Goal: Transaction & Acquisition: Purchase product/service

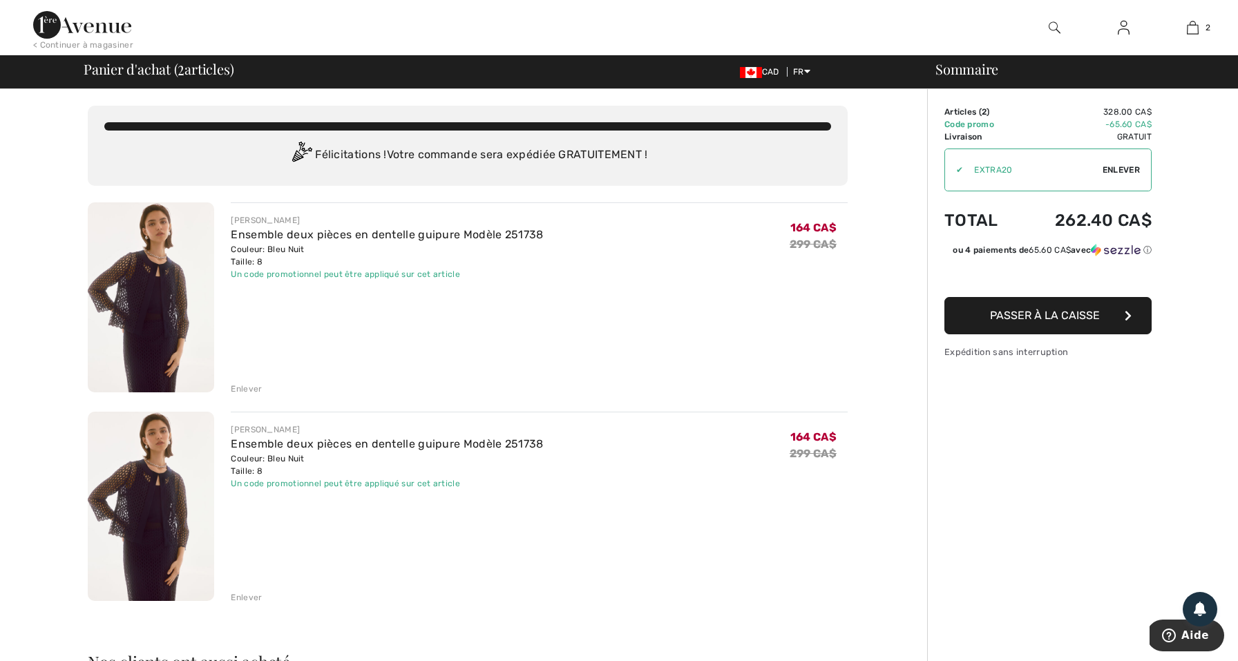
click at [247, 596] on div "Enlever" at bounding box center [246, 597] width 31 height 12
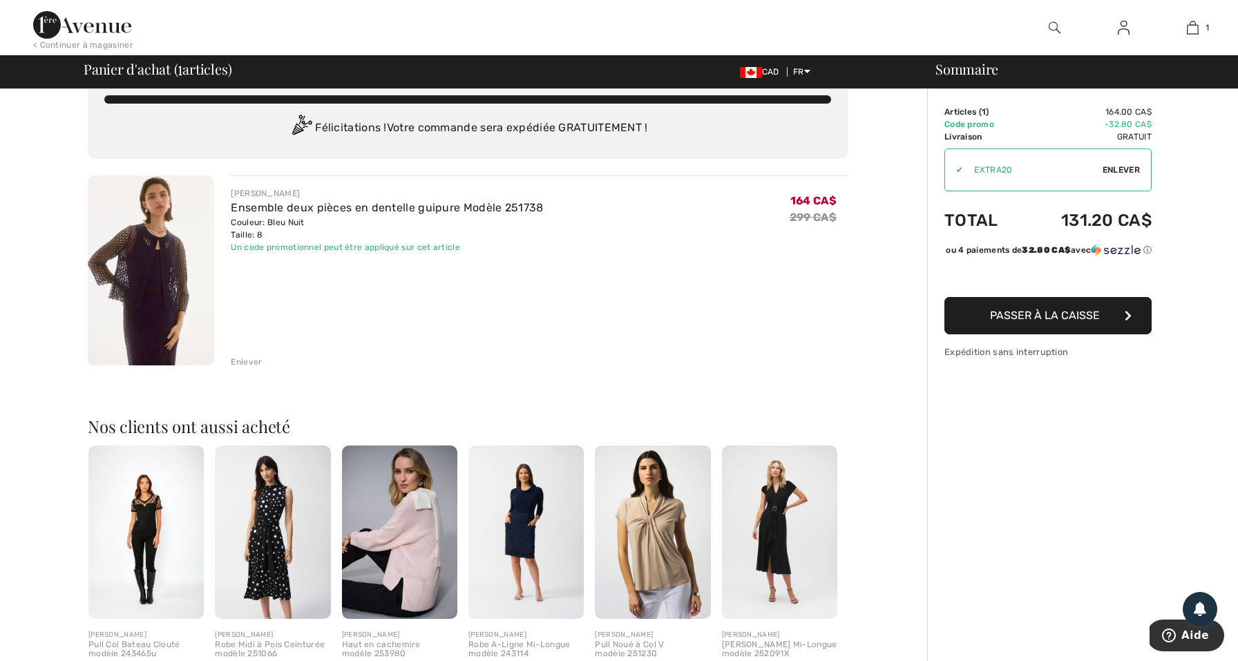
scroll to position [30, 0]
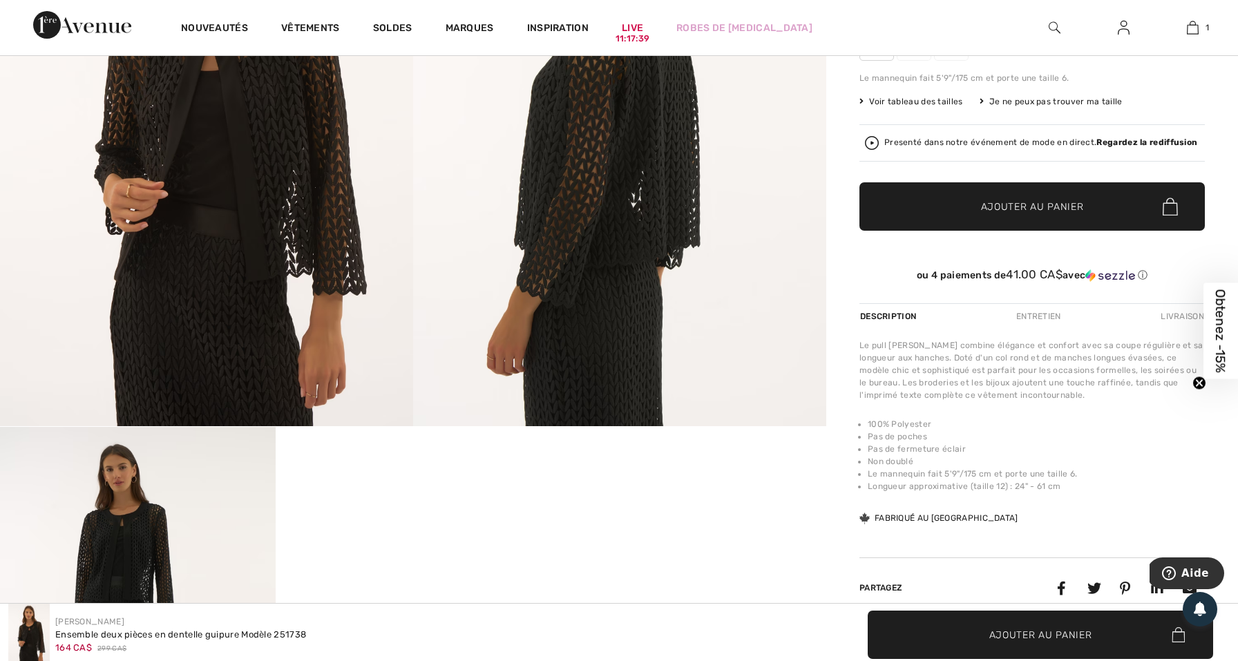
scroll to position [283, 0]
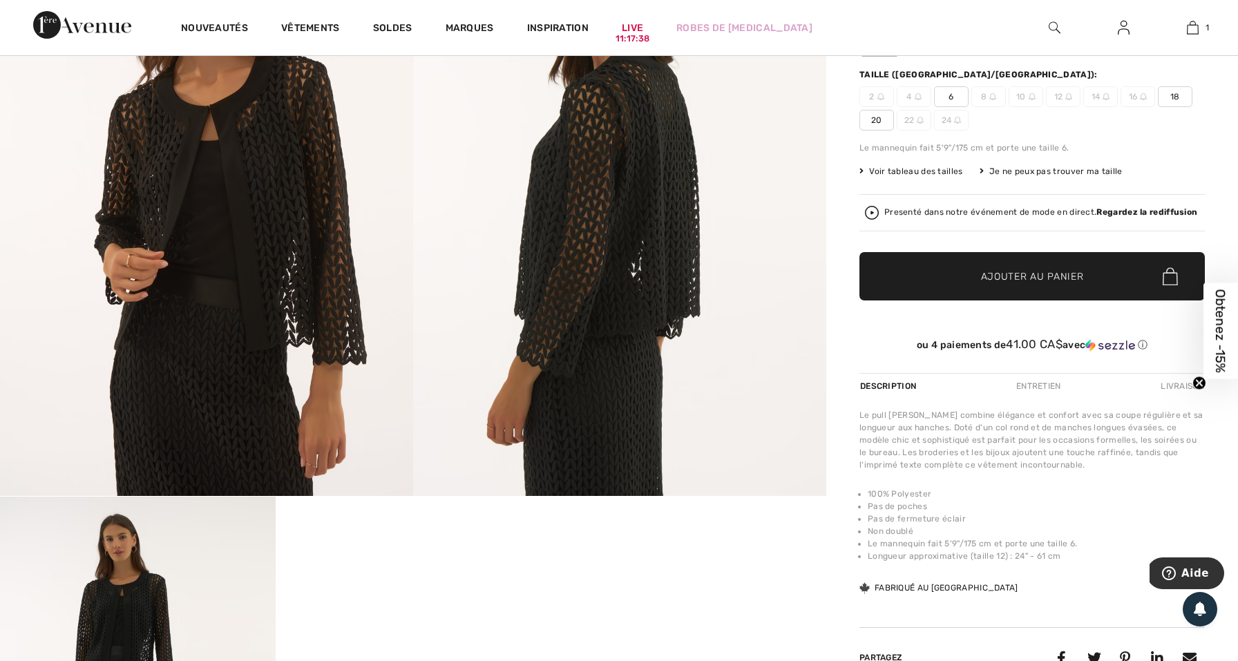
click at [191, 278] on img at bounding box center [206, 186] width 413 height 619
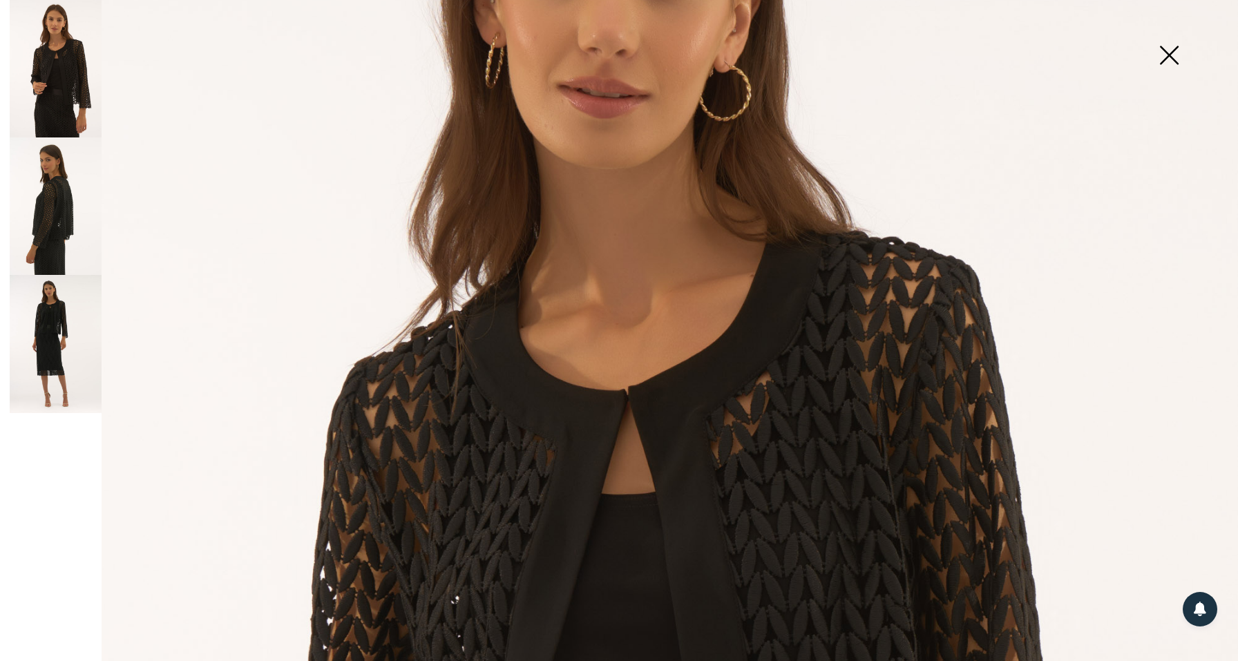
scroll to position [291, 0]
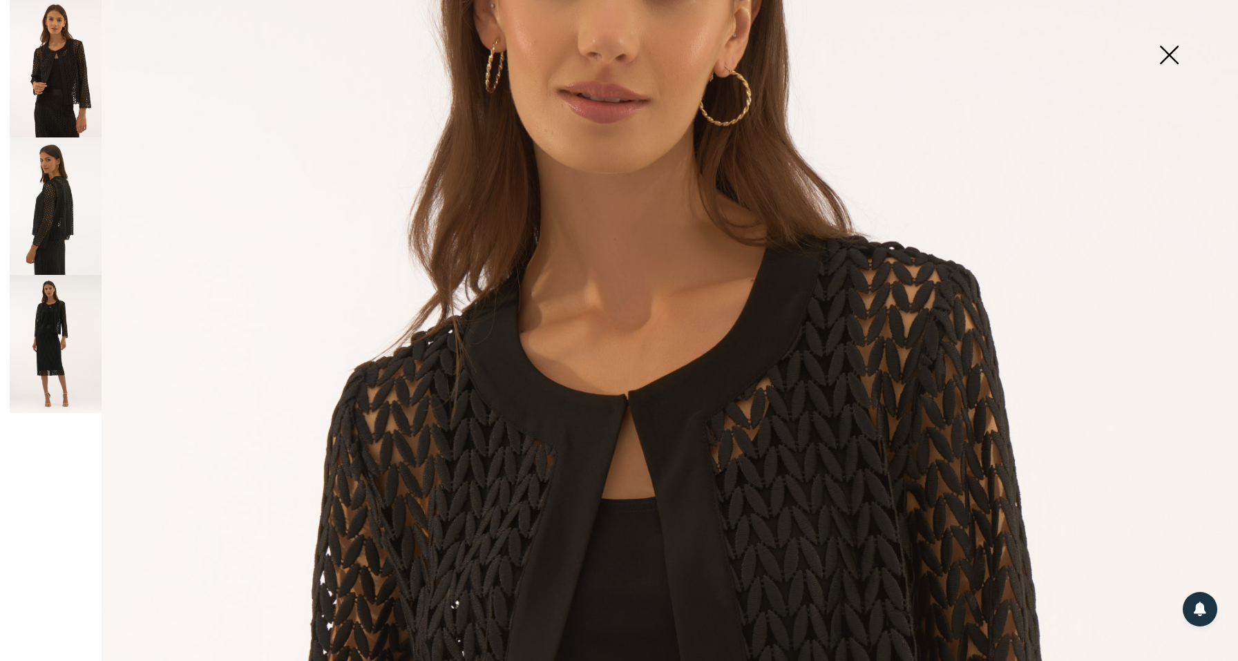
click at [61, 334] on img at bounding box center [56, 344] width 92 height 138
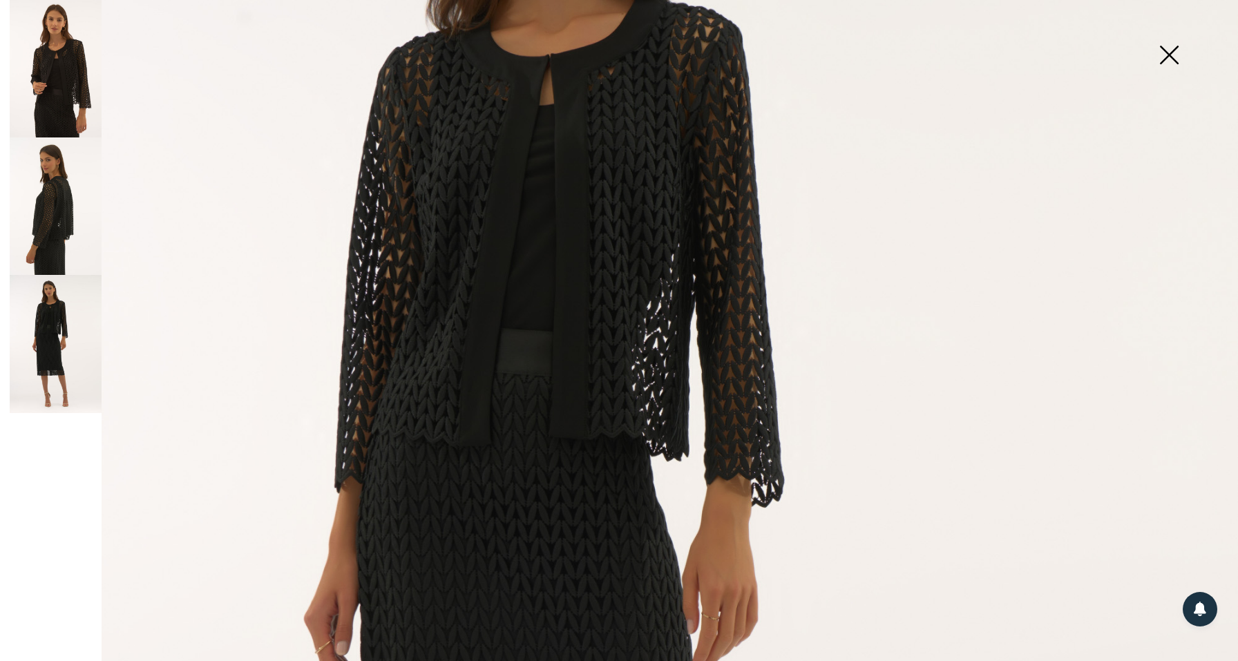
scroll to position [339, 0]
click at [39, 106] on img at bounding box center [56, 69] width 92 height 138
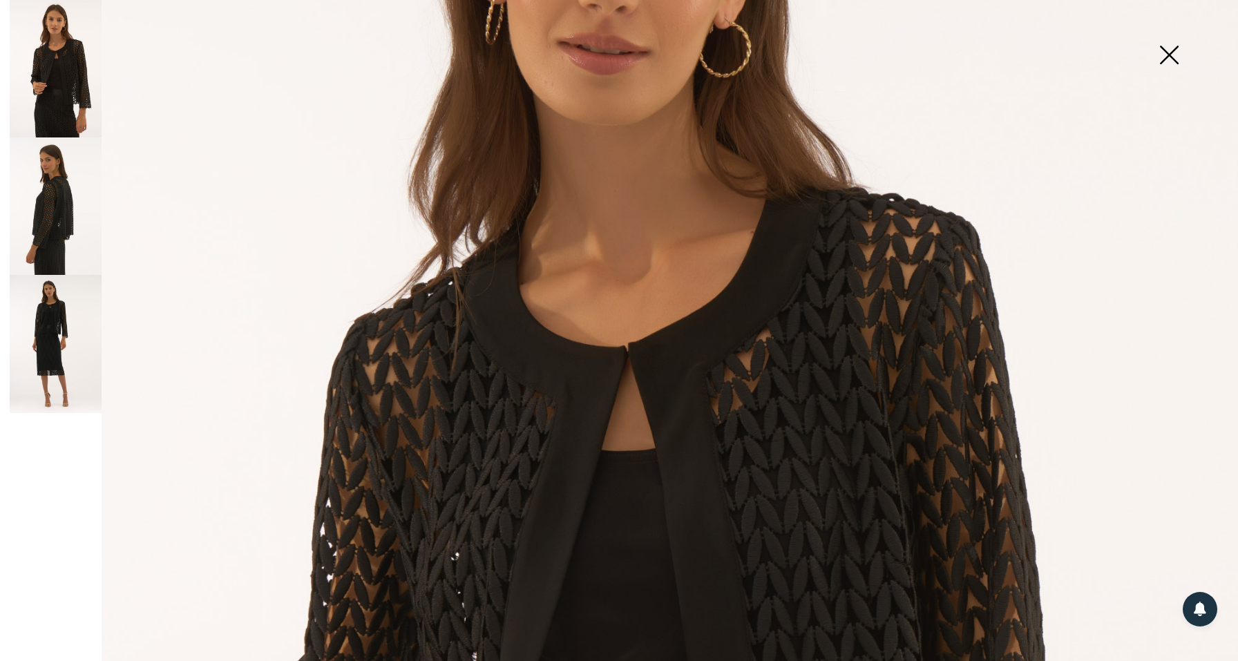
click at [50, 210] on img at bounding box center [56, 207] width 92 height 138
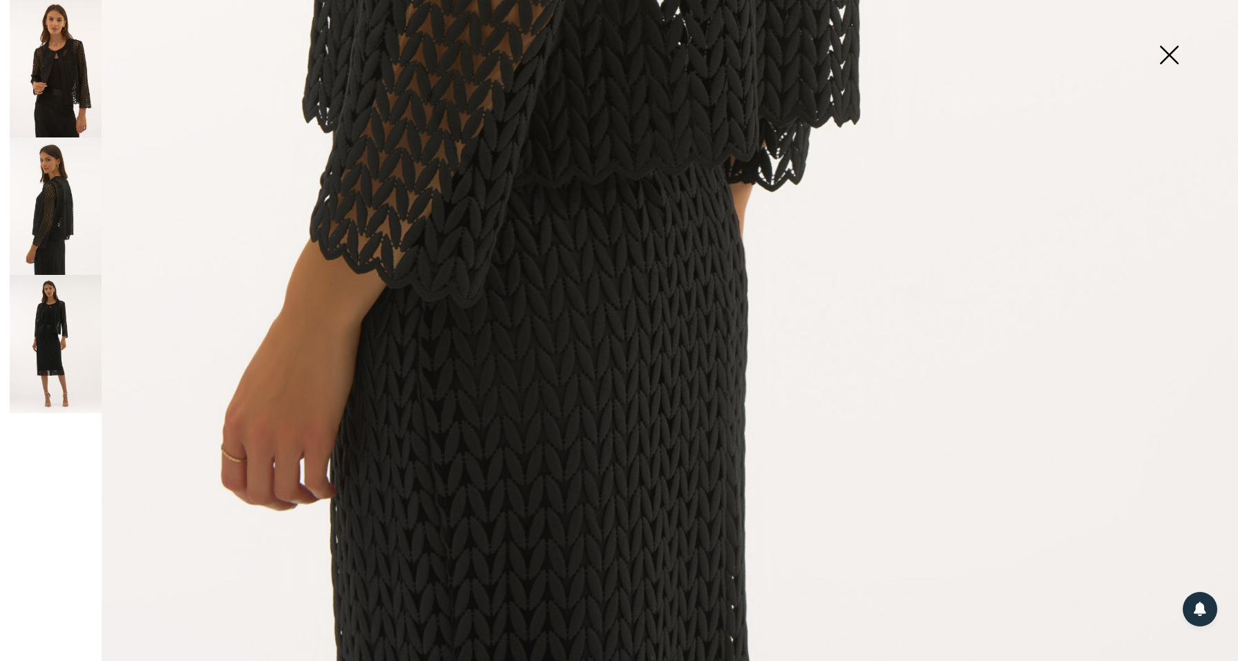
scroll to position [1194, 0]
click at [1166, 57] on img at bounding box center [1169, 56] width 69 height 71
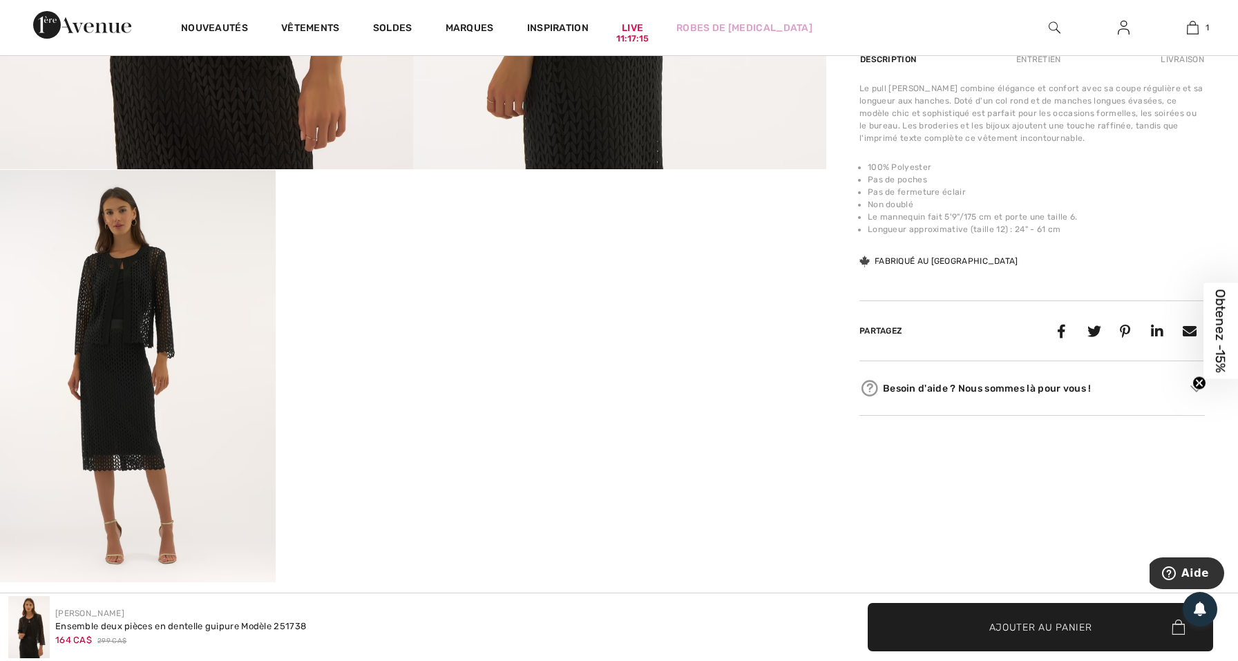
scroll to position [655, 0]
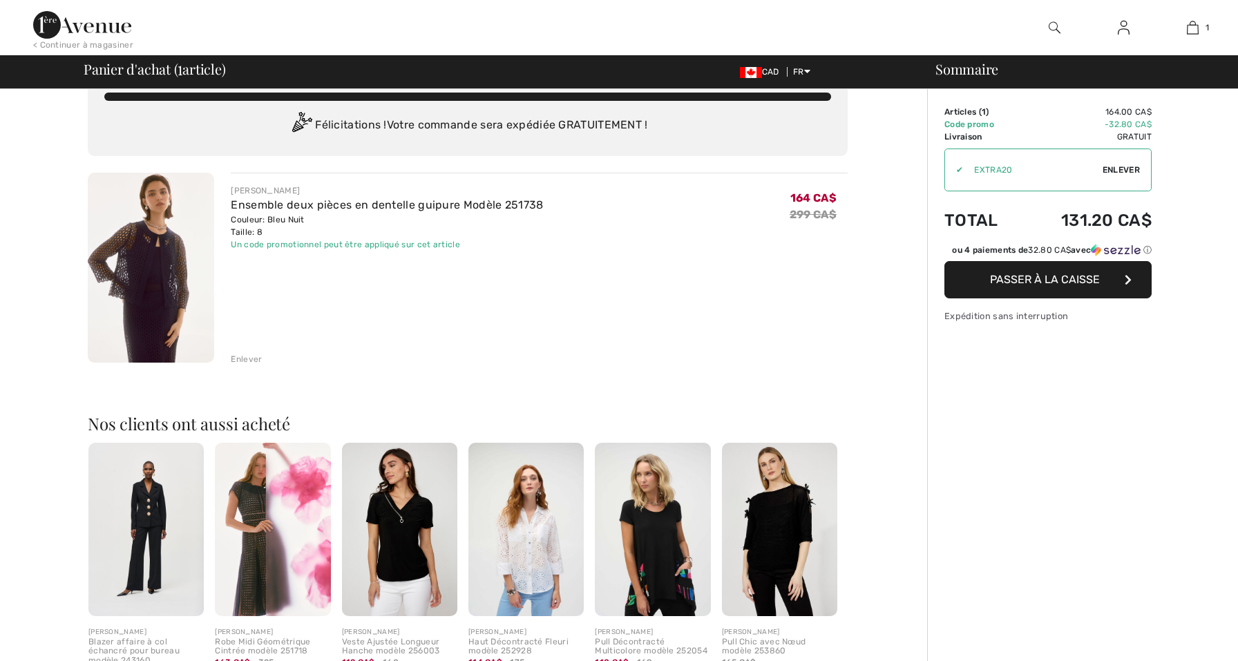
checkbox input "true"
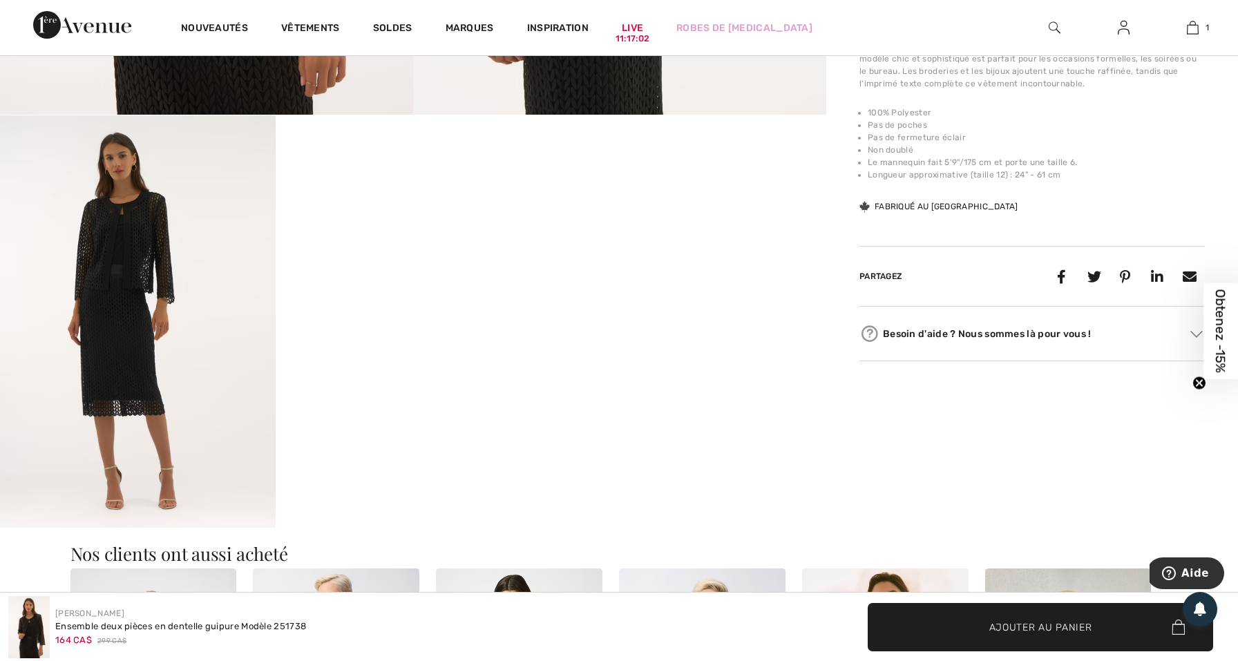
scroll to position [636, 0]
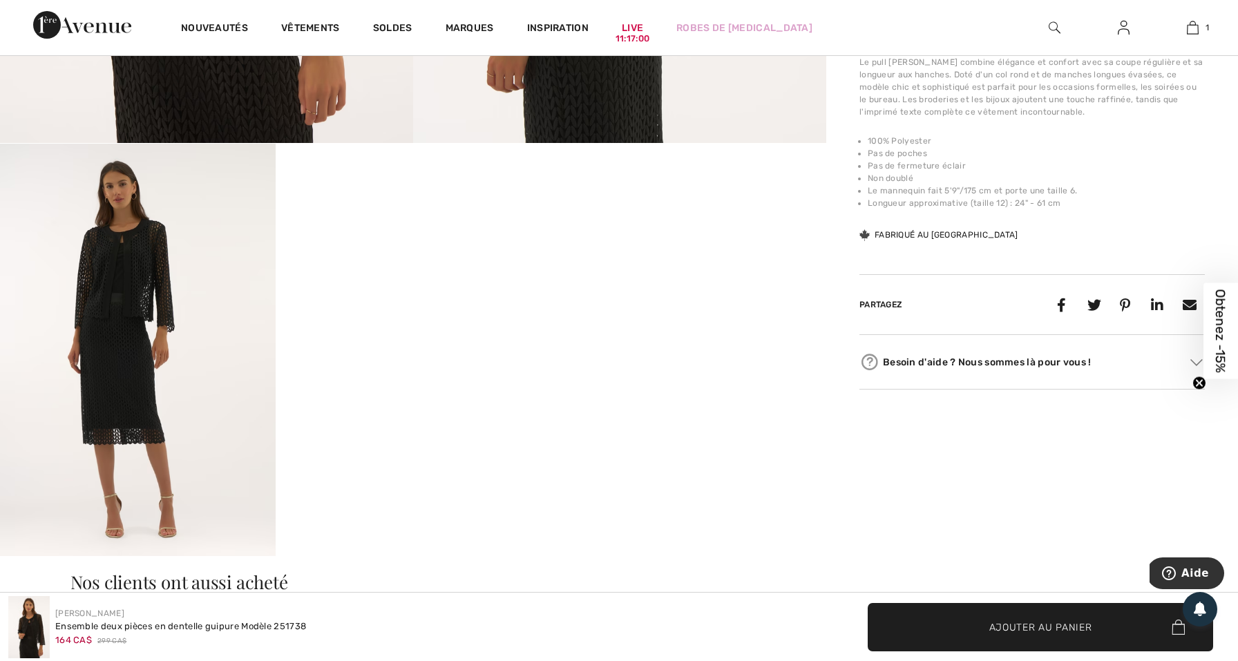
click at [187, 366] on img at bounding box center [138, 350] width 276 height 413
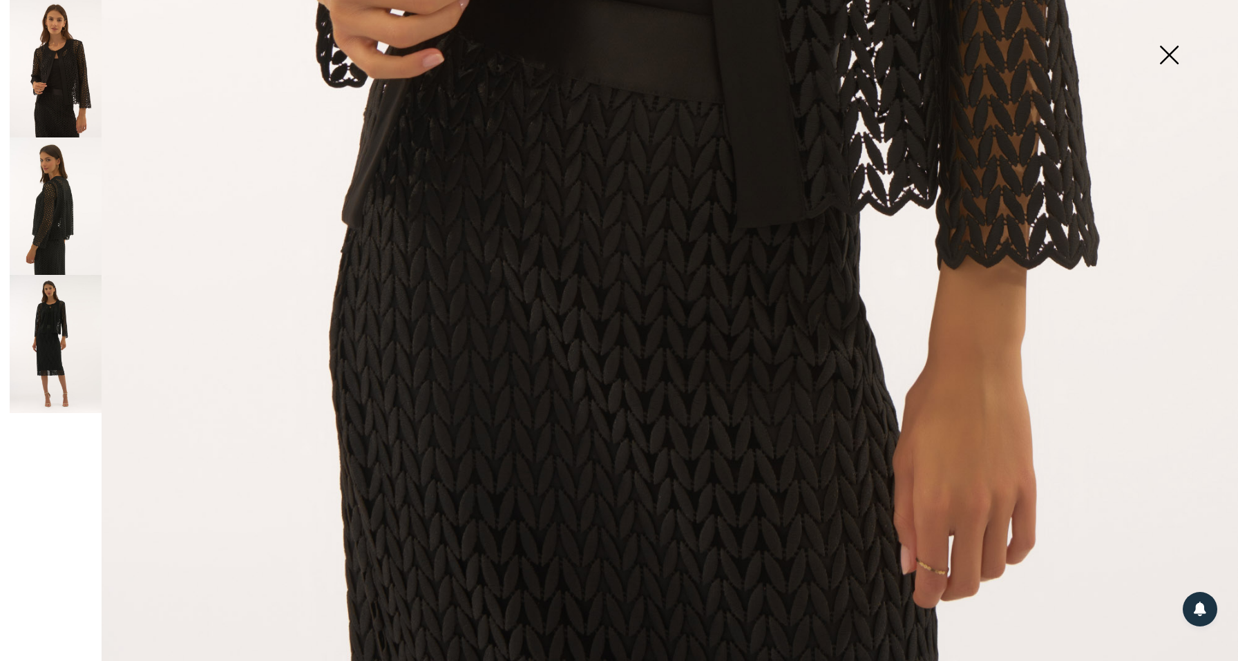
scroll to position [1194, 0]
click at [1167, 59] on img at bounding box center [1169, 56] width 69 height 71
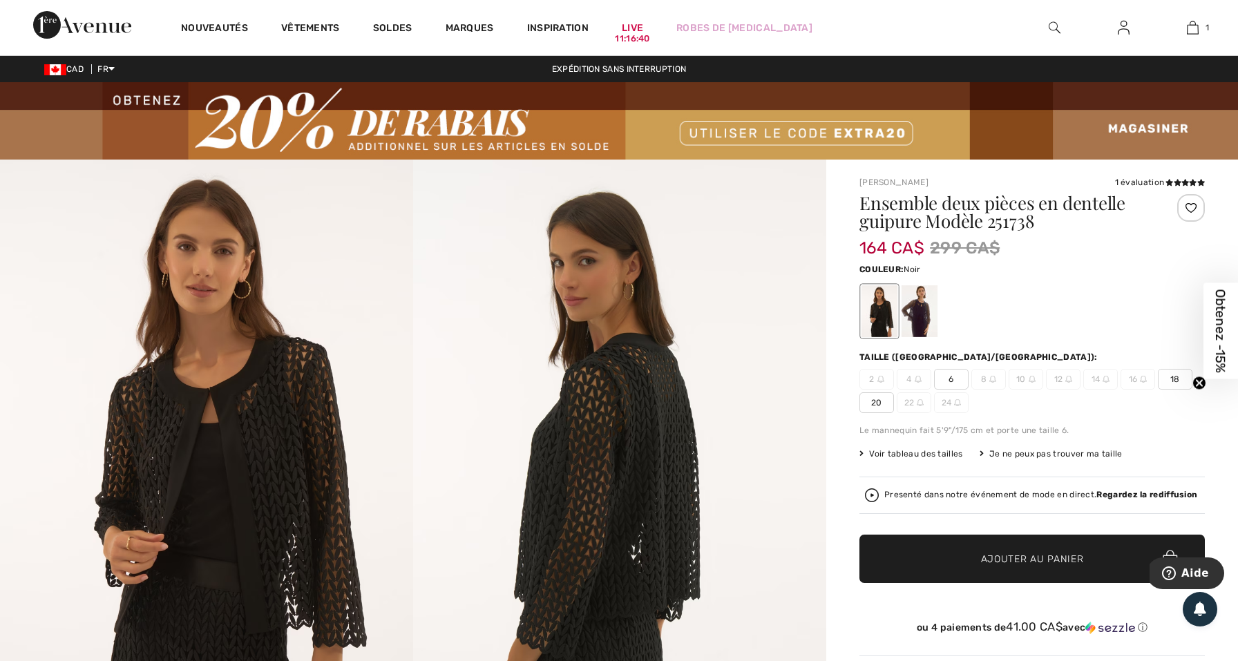
scroll to position [0, 0]
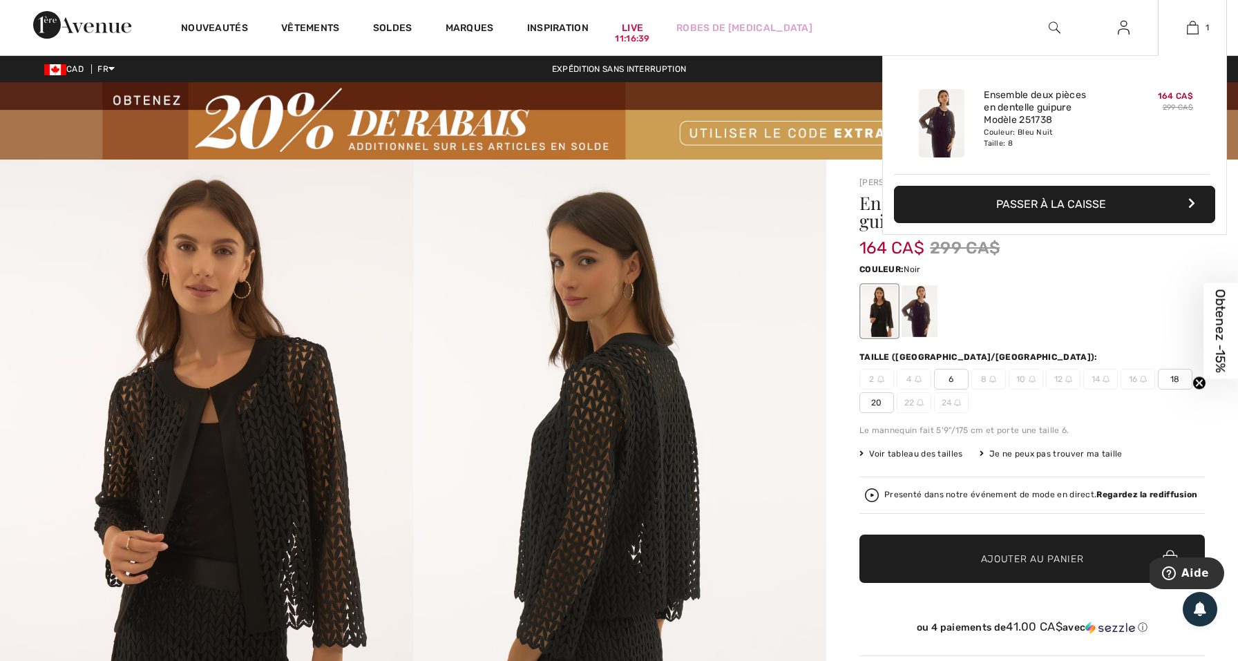
click at [1199, 18] on div "1 Ajouté au panier Joseph Ribkoff Ensemble Deux Pièces En Dentelle Guipure Modè…" at bounding box center [1192, 27] width 69 height 55
click at [1104, 212] on button "Passer à la caisse" at bounding box center [1054, 204] width 321 height 37
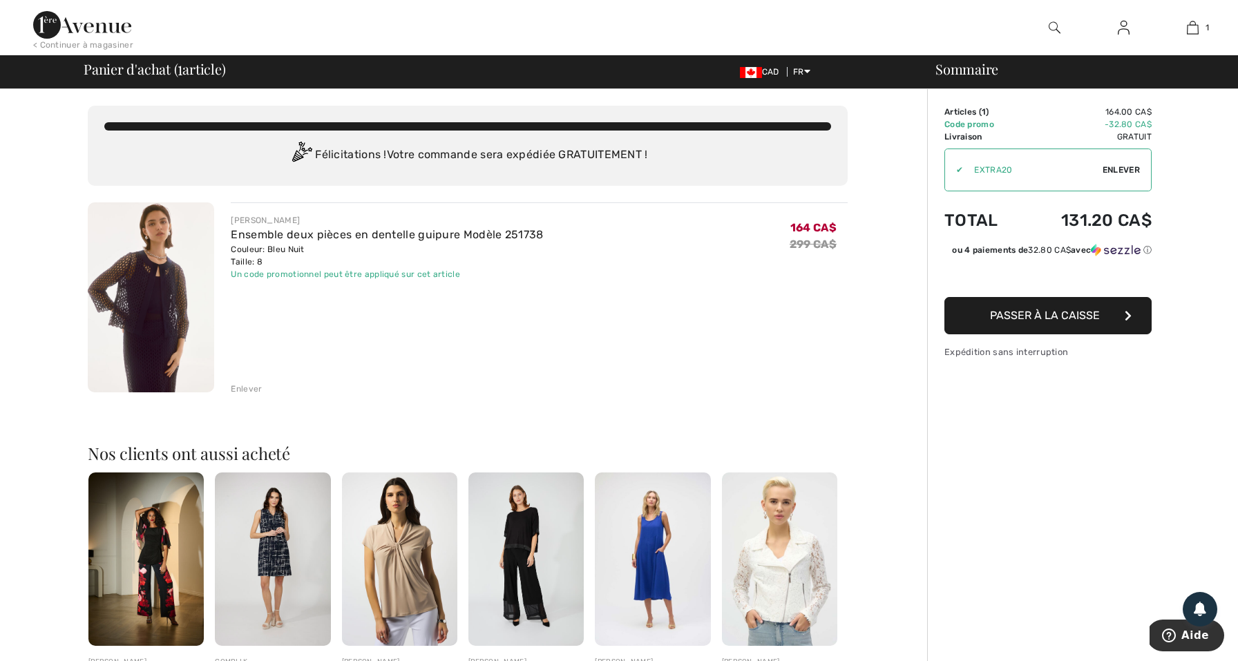
click at [1088, 309] on span "Passer à la caisse" at bounding box center [1045, 315] width 110 height 13
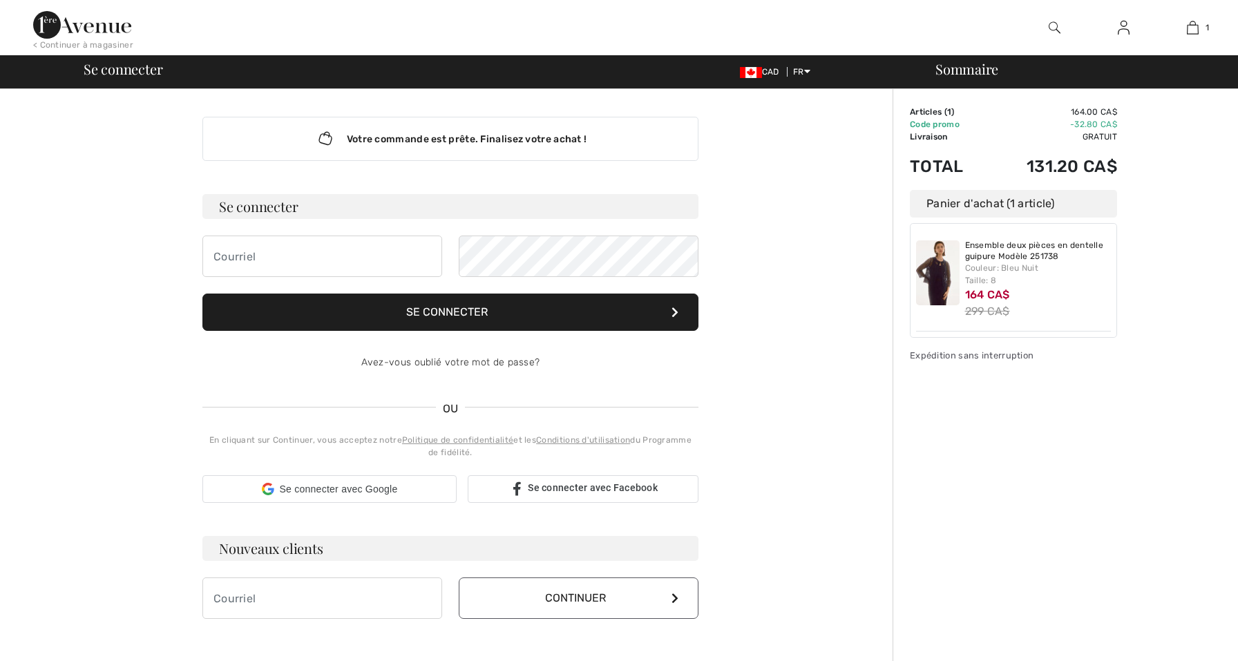
checkbox input "true"
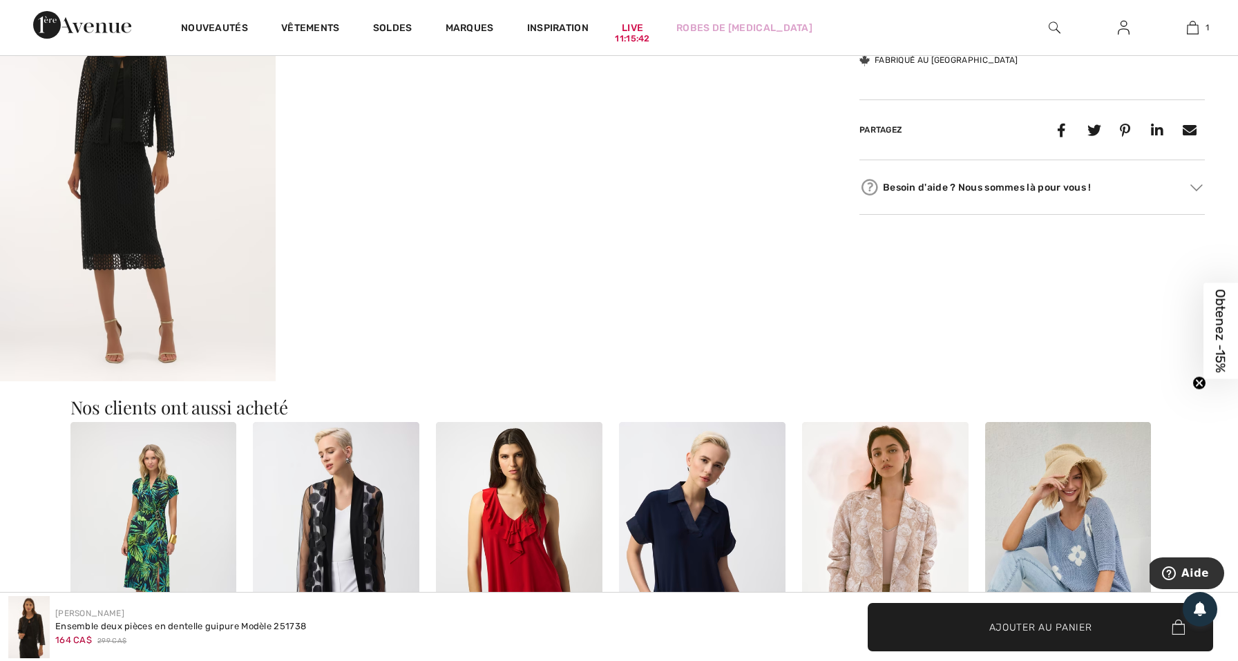
scroll to position [809, 0]
click at [323, 108] on video "Your browser does not support the video tag." at bounding box center [414, 39] width 276 height 138
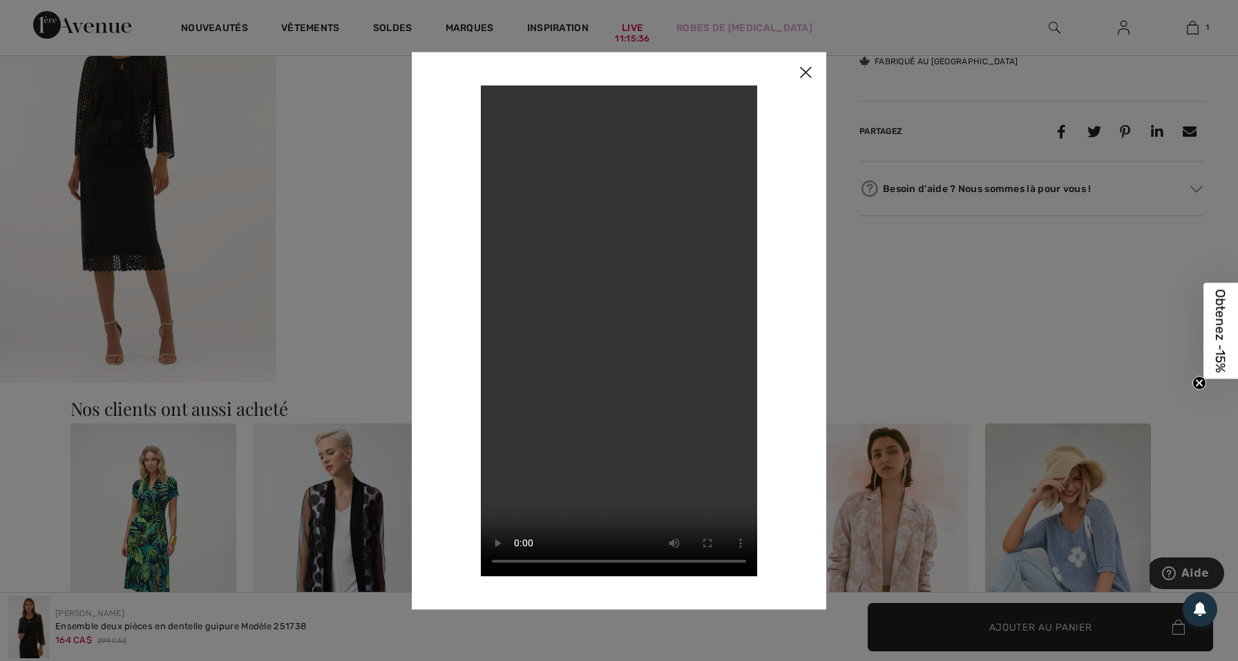
click at [801, 72] on img at bounding box center [805, 73] width 41 height 43
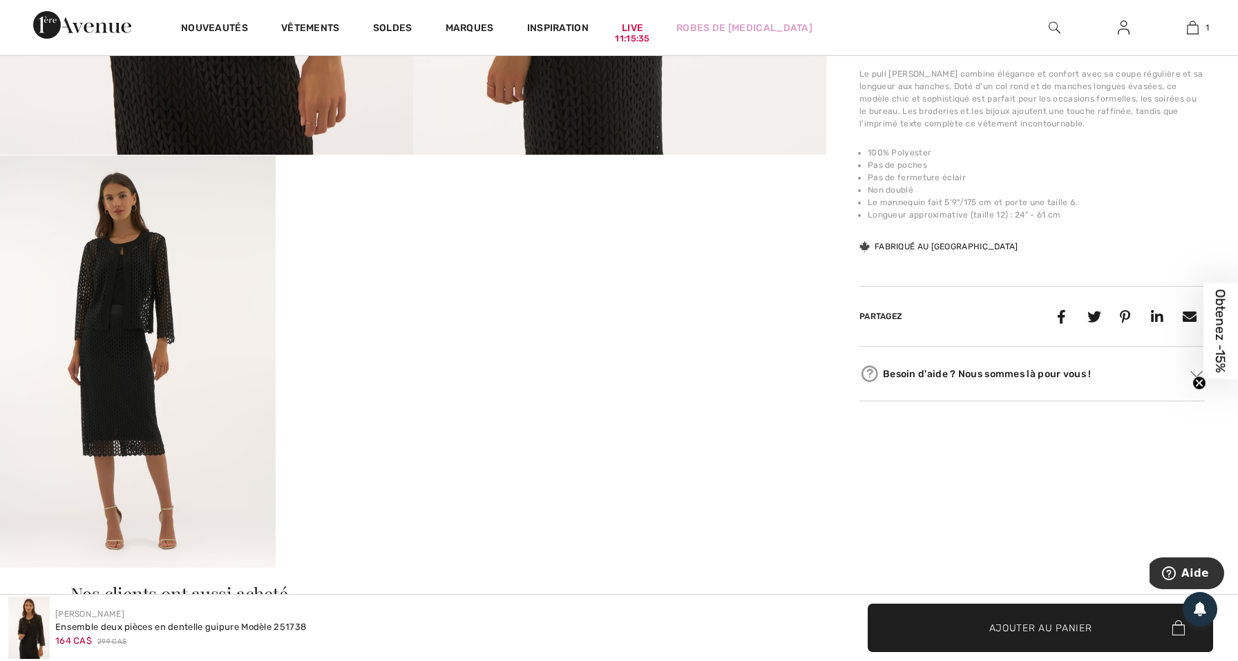
scroll to position [448, 0]
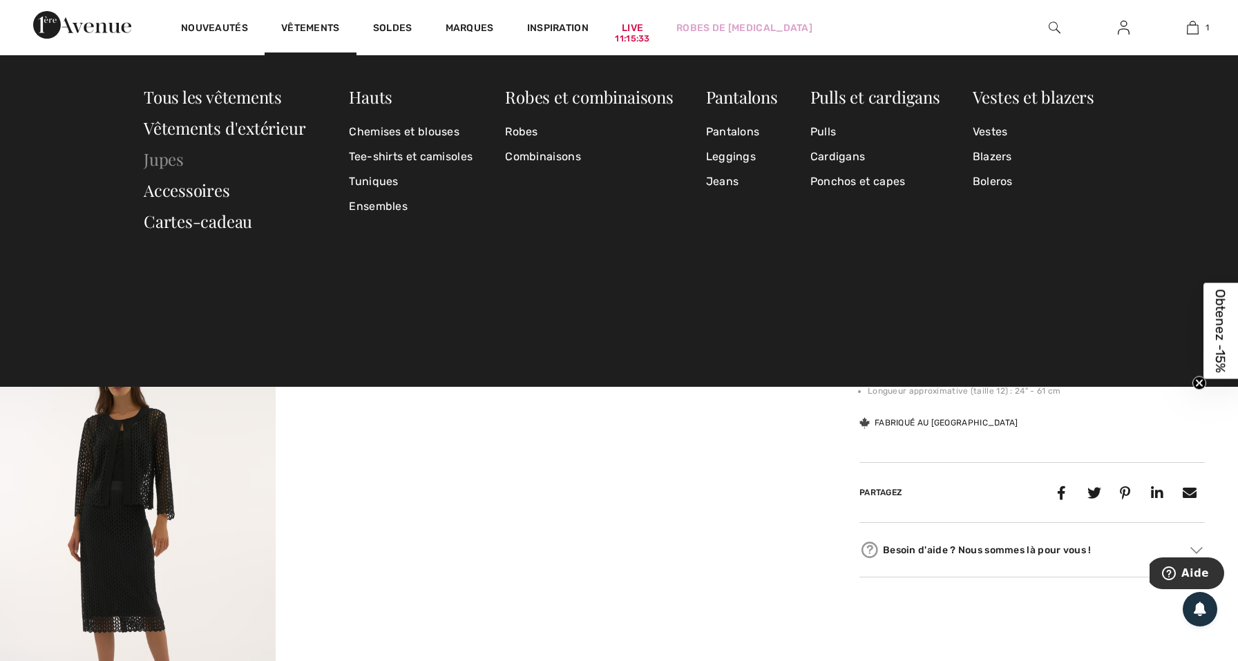
click at [182, 164] on link "Jupes" at bounding box center [164, 159] width 40 height 22
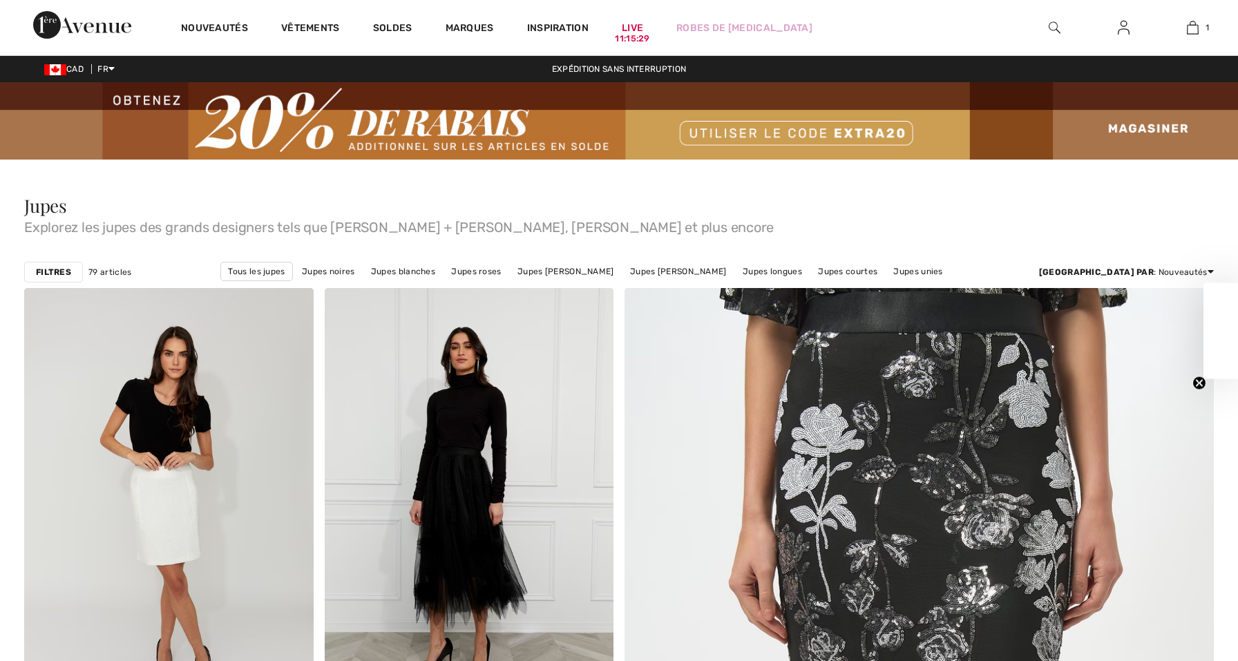
checkbox input "true"
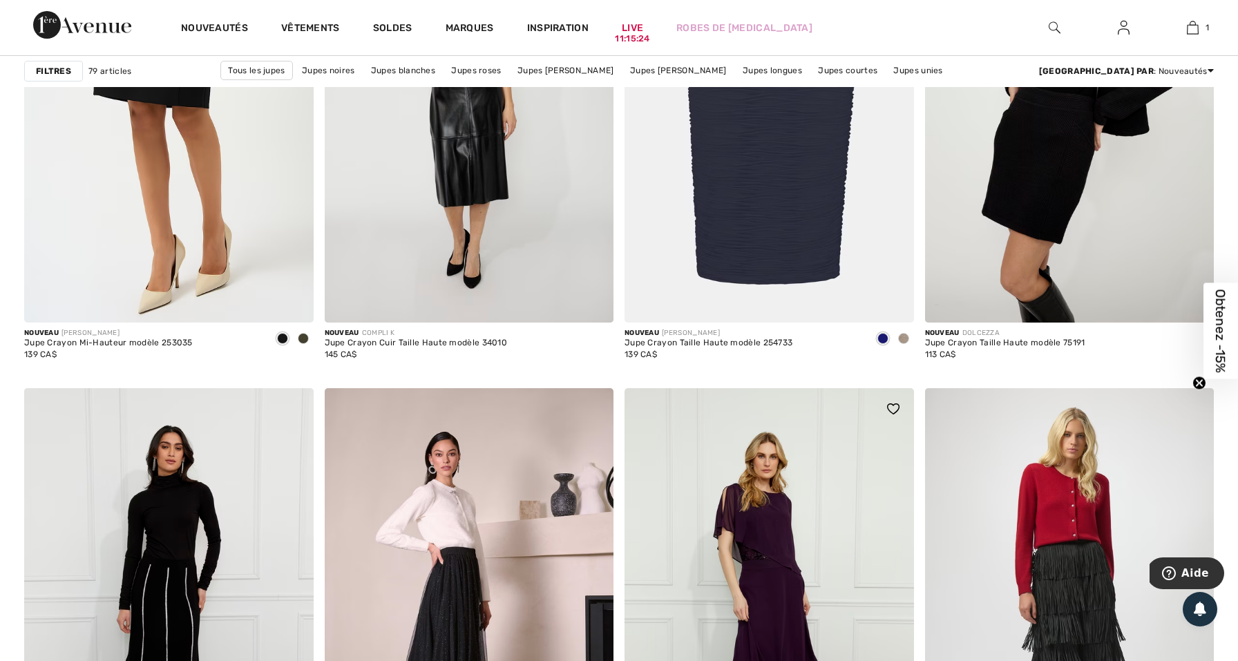
scroll to position [1312, 0]
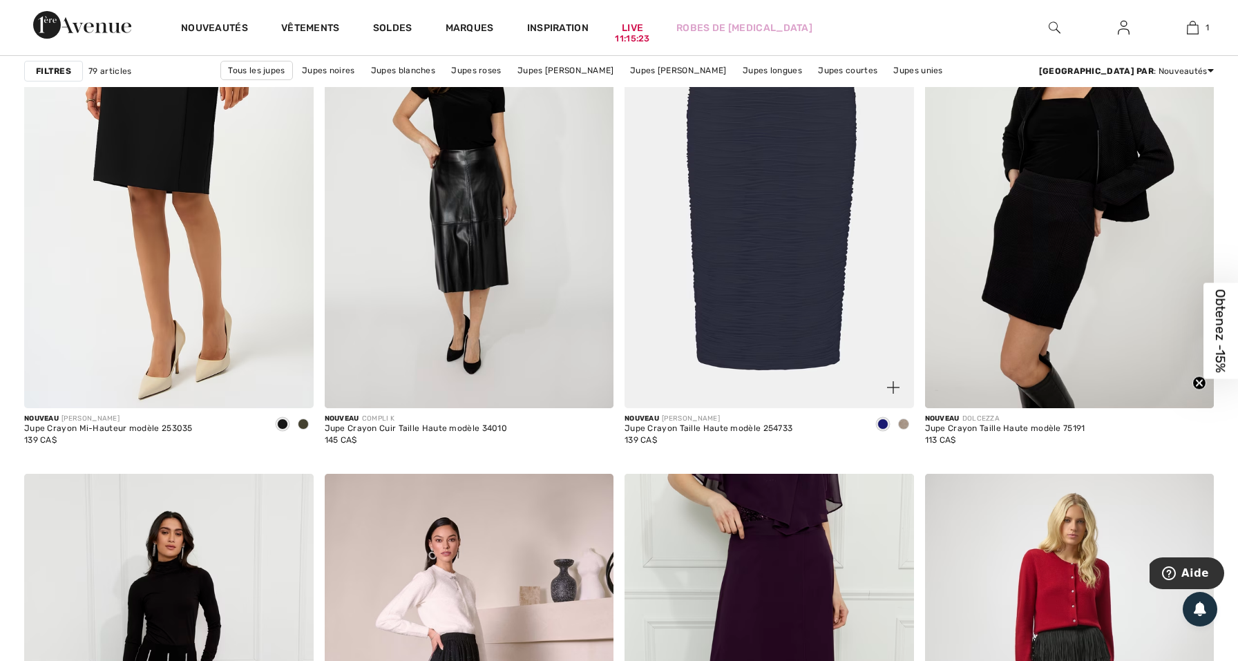
click at [748, 256] on img at bounding box center [770, 192] width 290 height 434
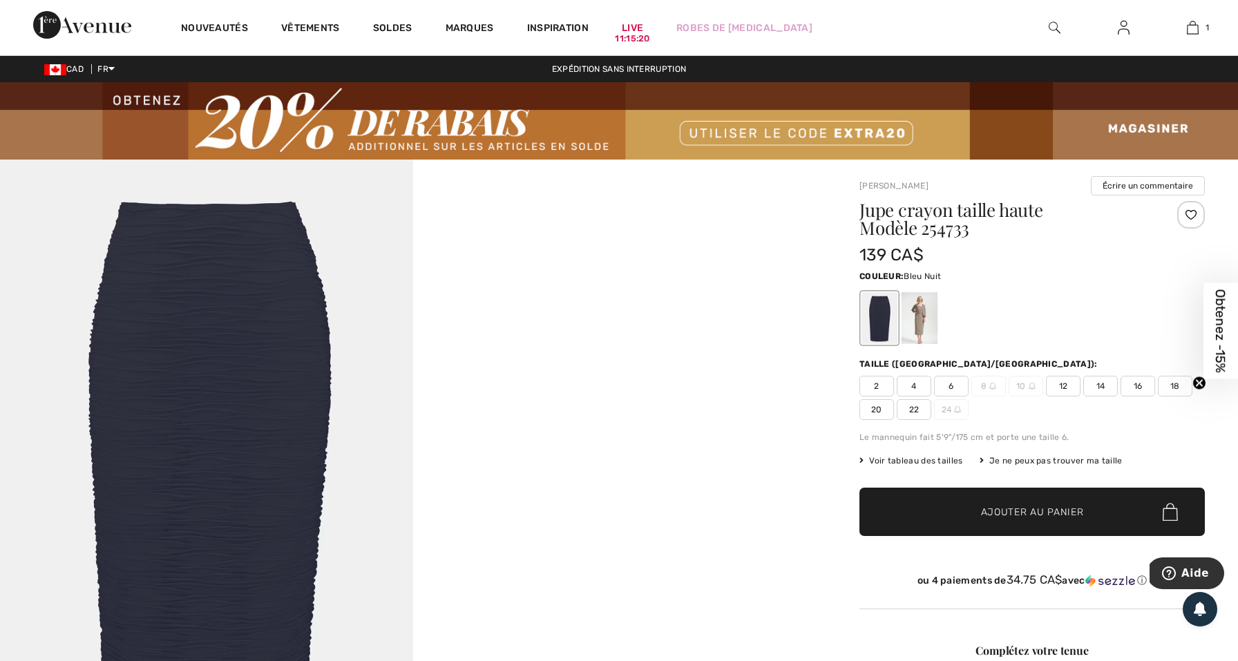
click at [873, 322] on div at bounding box center [880, 318] width 36 height 52
click at [875, 325] on div at bounding box center [880, 318] width 36 height 52
click at [988, 381] on span "8" at bounding box center [989, 386] width 35 height 21
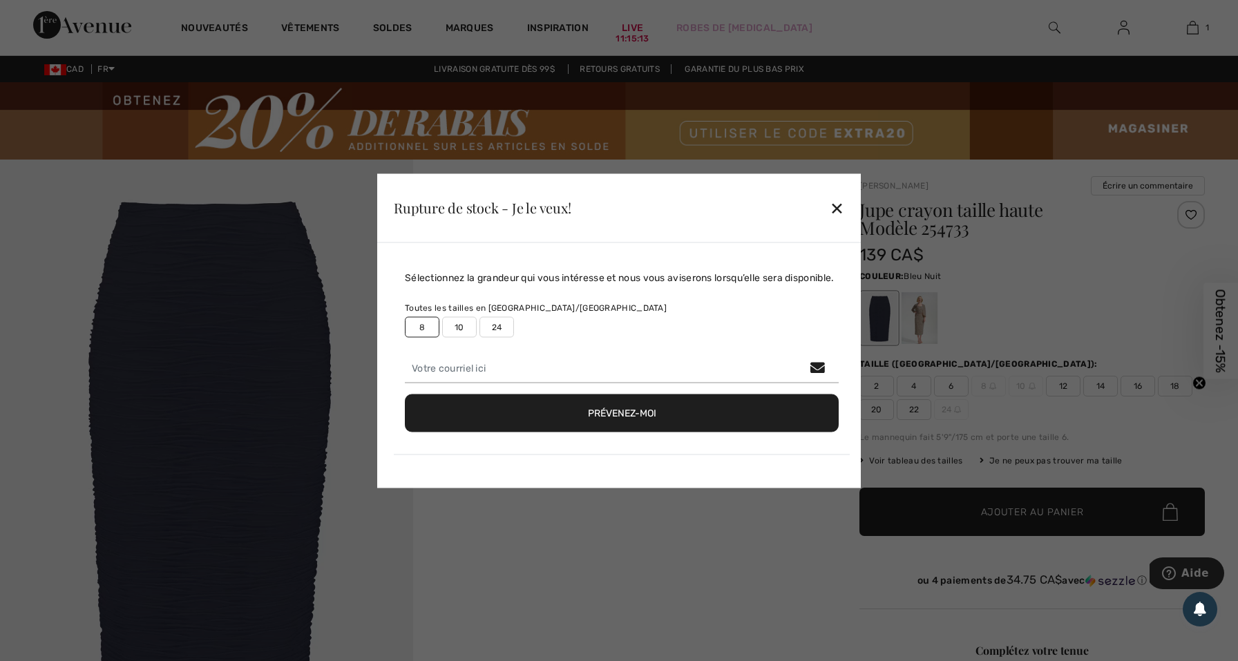
click at [852, 219] on div "Rupture de stock - Je le veux! ✕" at bounding box center [619, 207] width 484 height 69
click at [841, 208] on div "✕" at bounding box center [837, 207] width 15 height 29
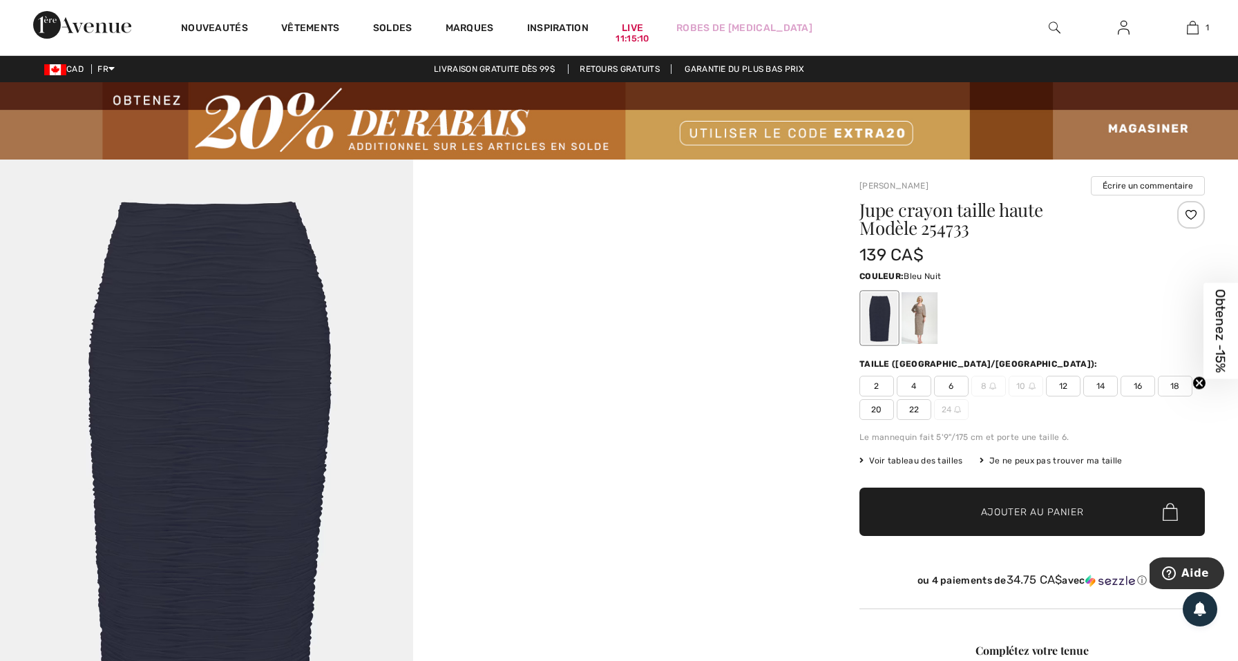
click at [985, 388] on span "8" at bounding box center [989, 386] width 35 height 21
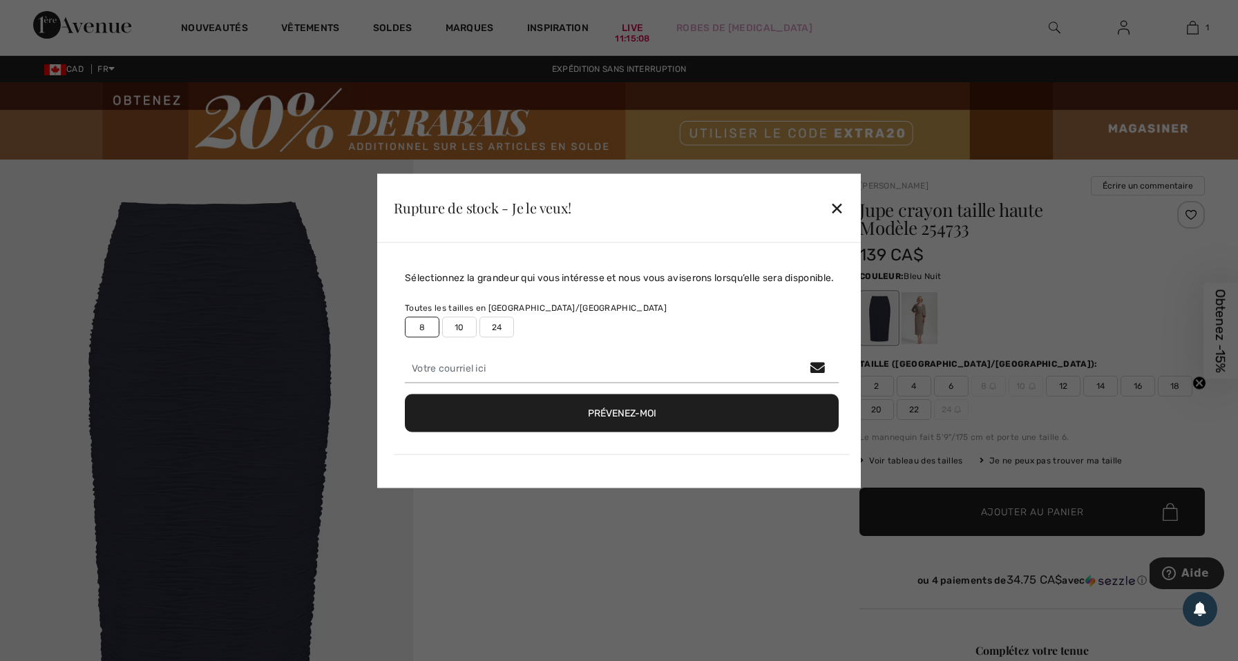
click at [983, 379] on div at bounding box center [619, 330] width 1238 height 661
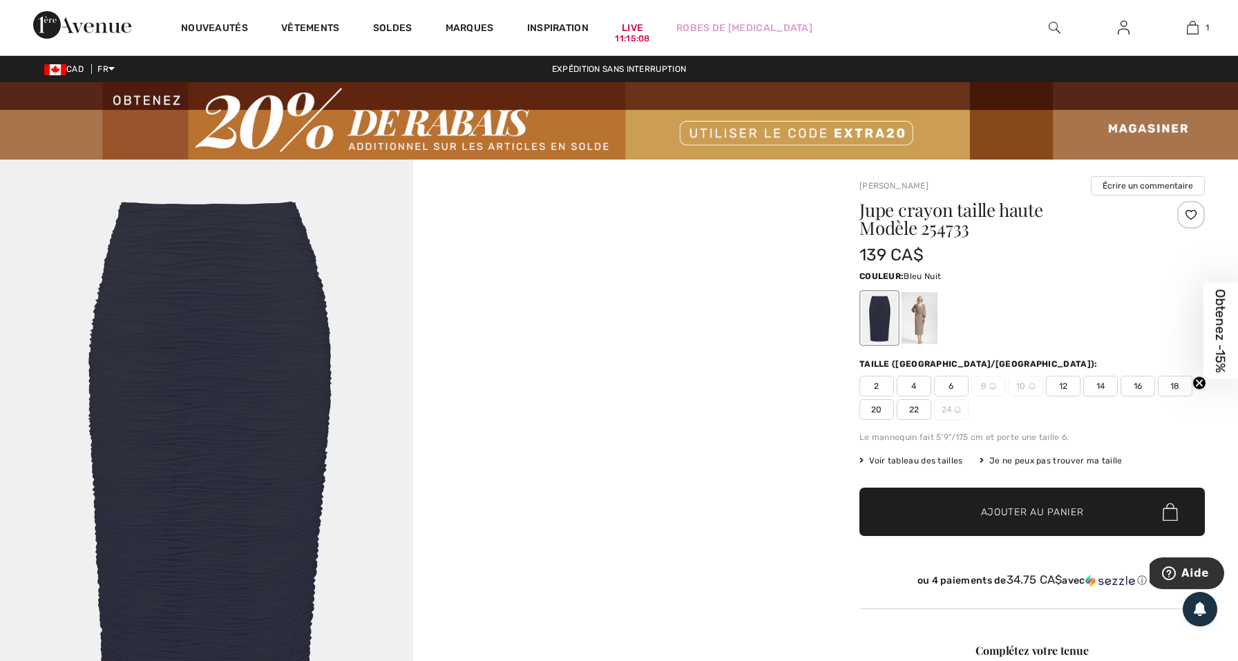
click at [983, 379] on span "8" at bounding box center [989, 386] width 35 height 21
click at [987, 388] on span "8" at bounding box center [989, 386] width 35 height 21
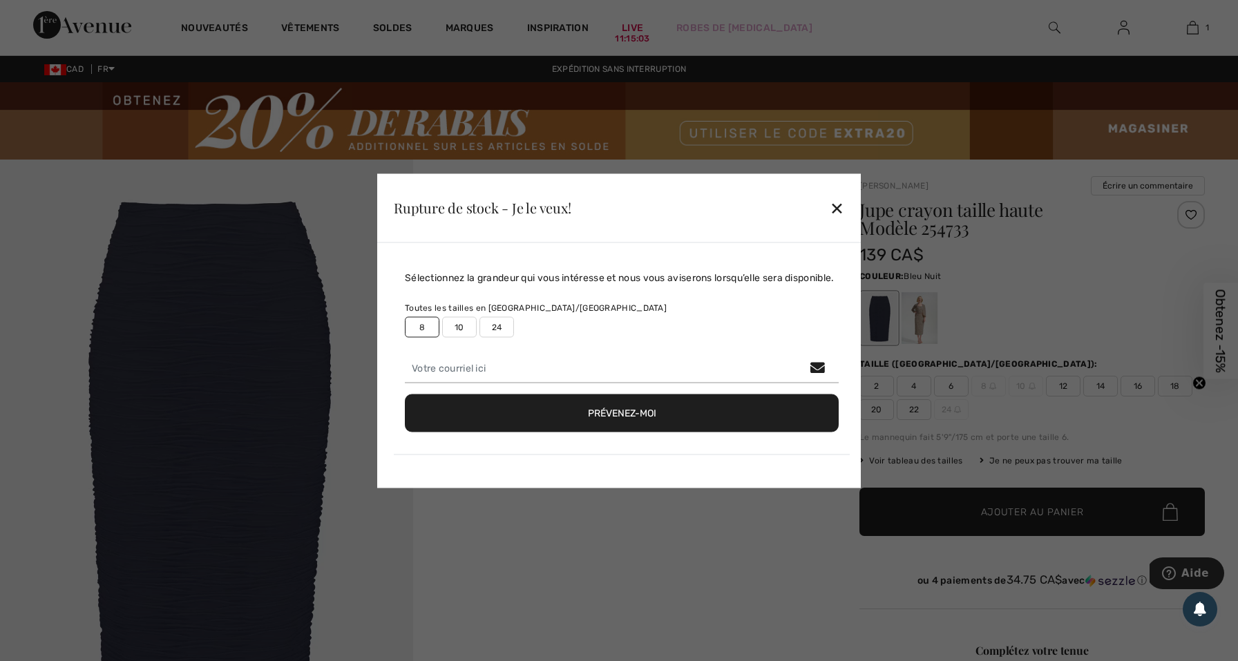
click at [423, 328] on label "8" at bounding box center [422, 326] width 35 height 21
click at [840, 211] on div "✕" at bounding box center [837, 207] width 15 height 29
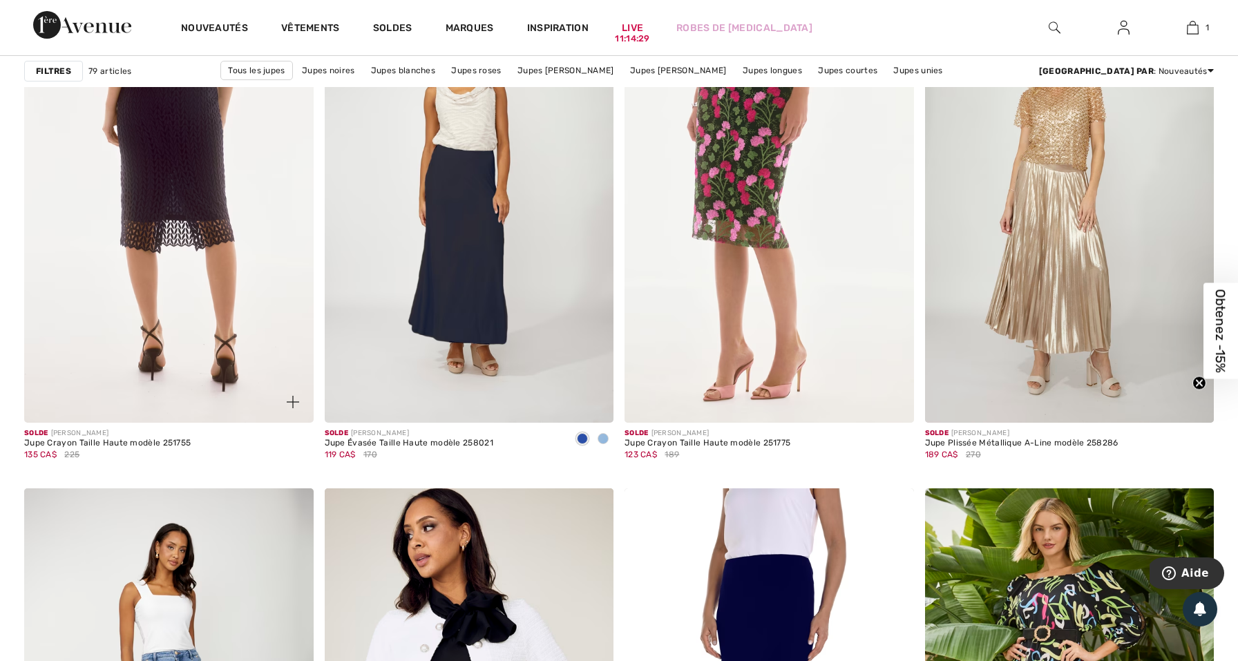
scroll to position [6907, 0]
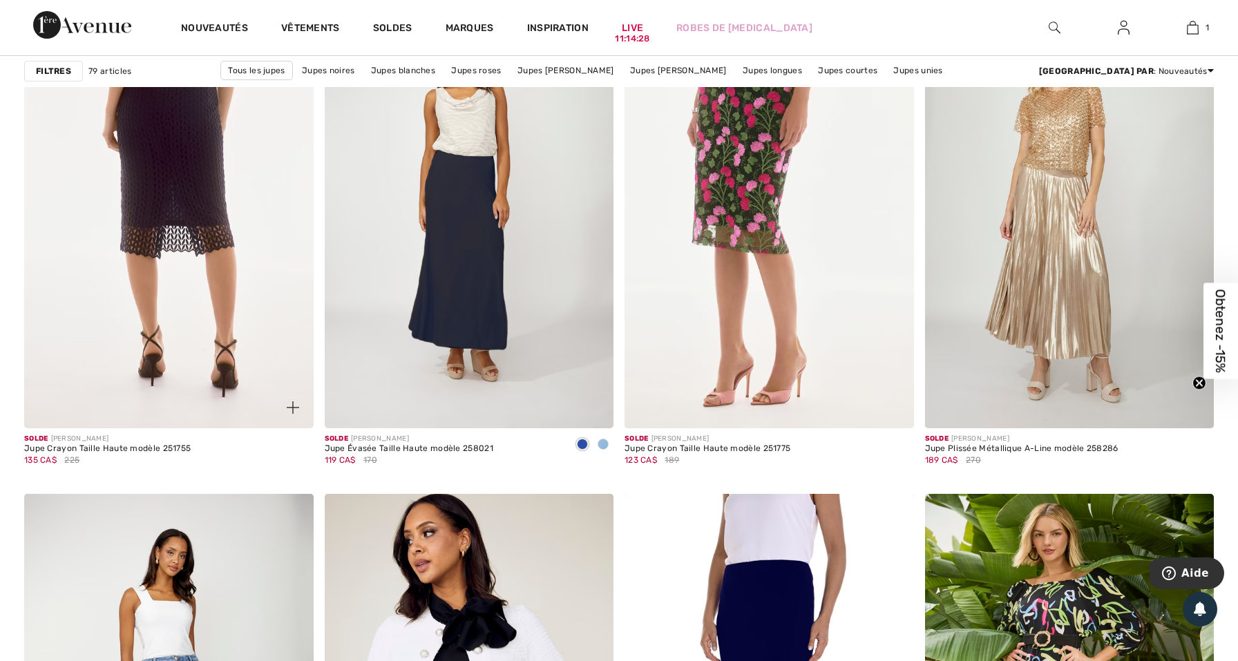
click at [200, 296] on img at bounding box center [169, 211] width 290 height 434
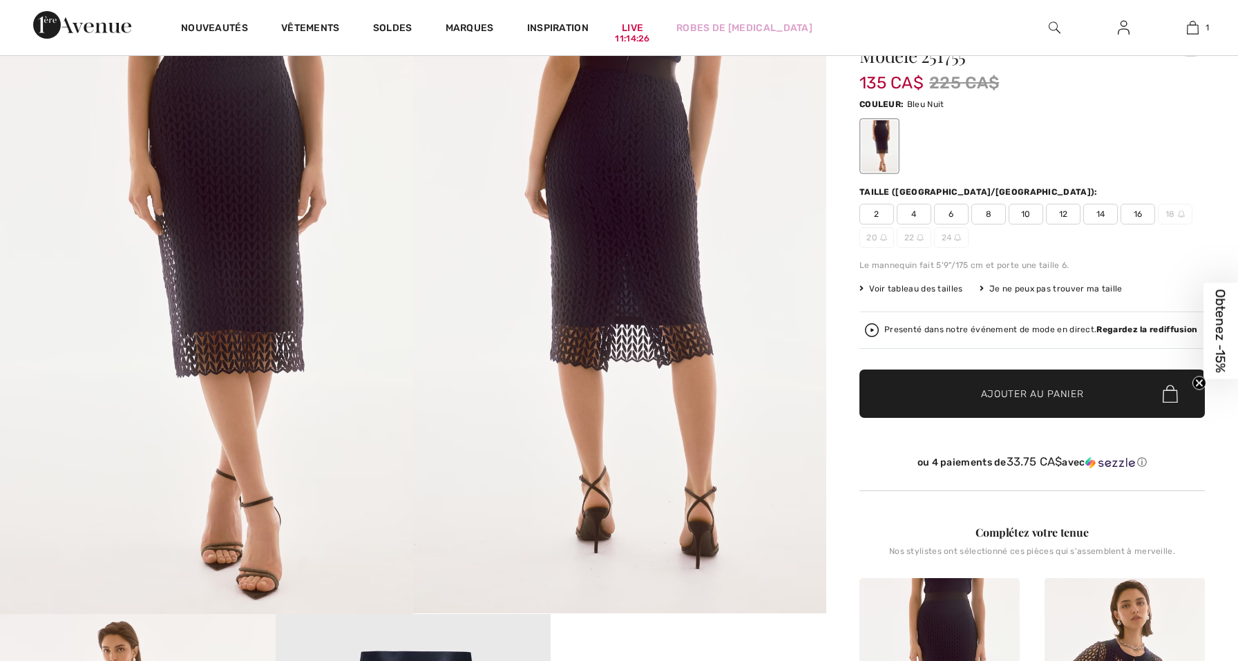
checkbox input "true"
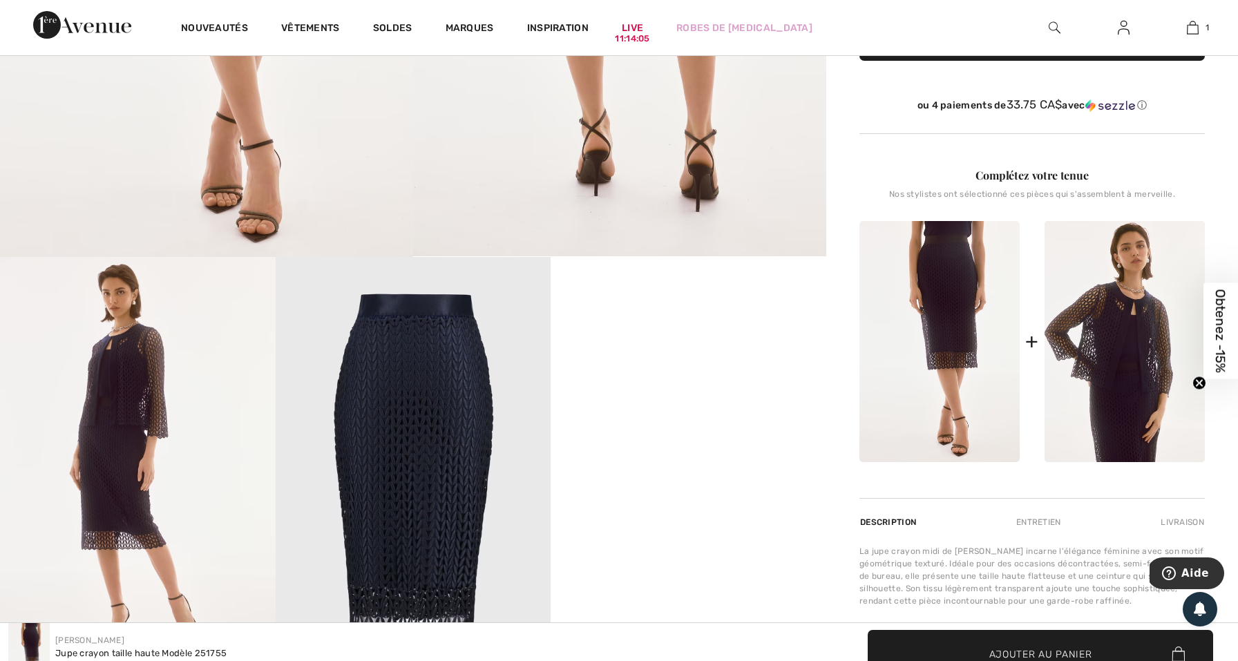
scroll to position [618, 0]
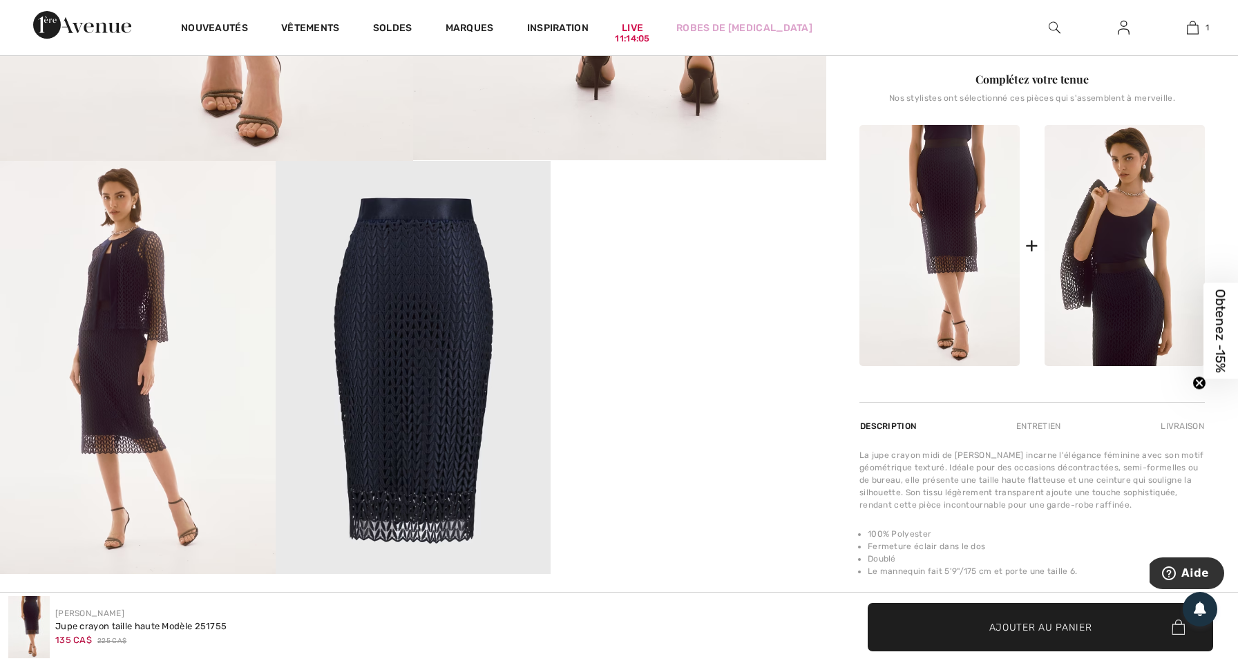
click at [1104, 216] on img at bounding box center [1125, 245] width 160 height 241
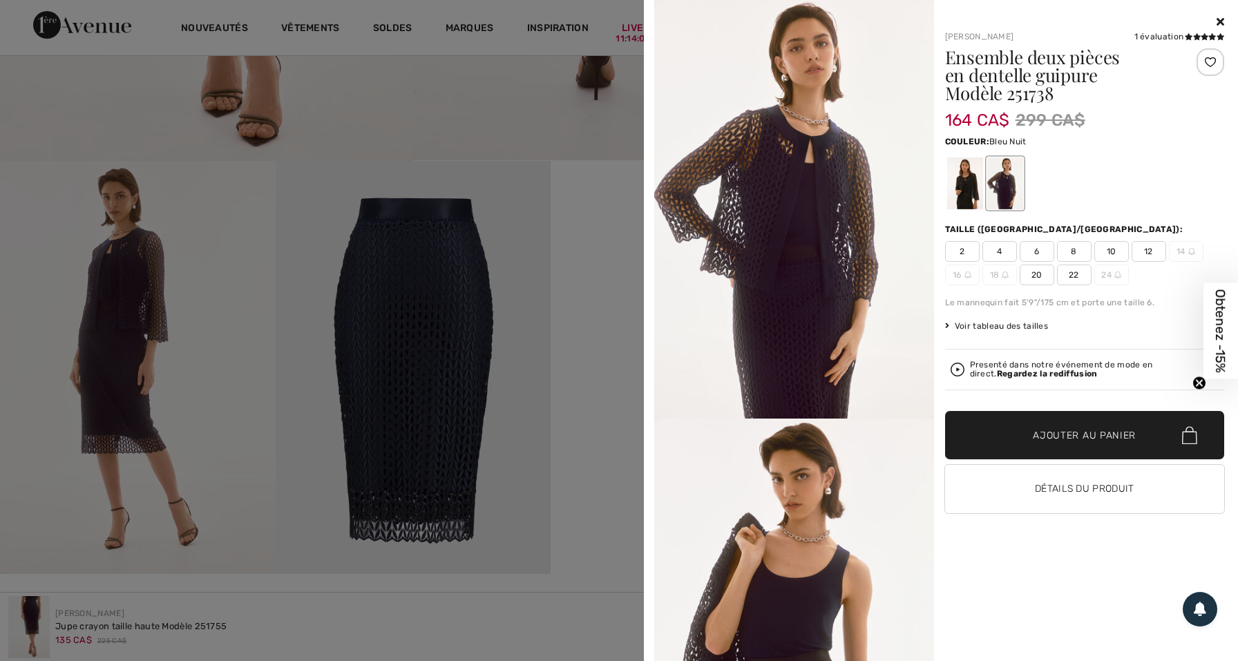
click at [439, 138] on div at bounding box center [619, 330] width 1238 height 661
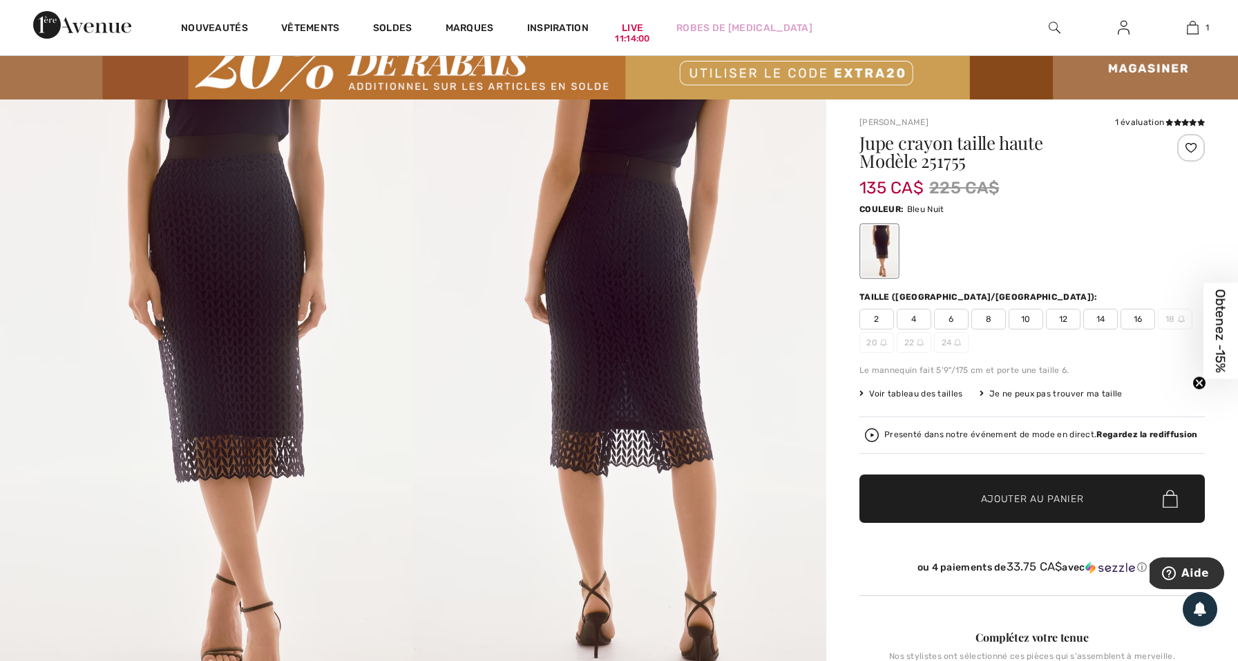
scroll to position [60, 0]
click at [984, 319] on span "8" at bounding box center [989, 319] width 35 height 21
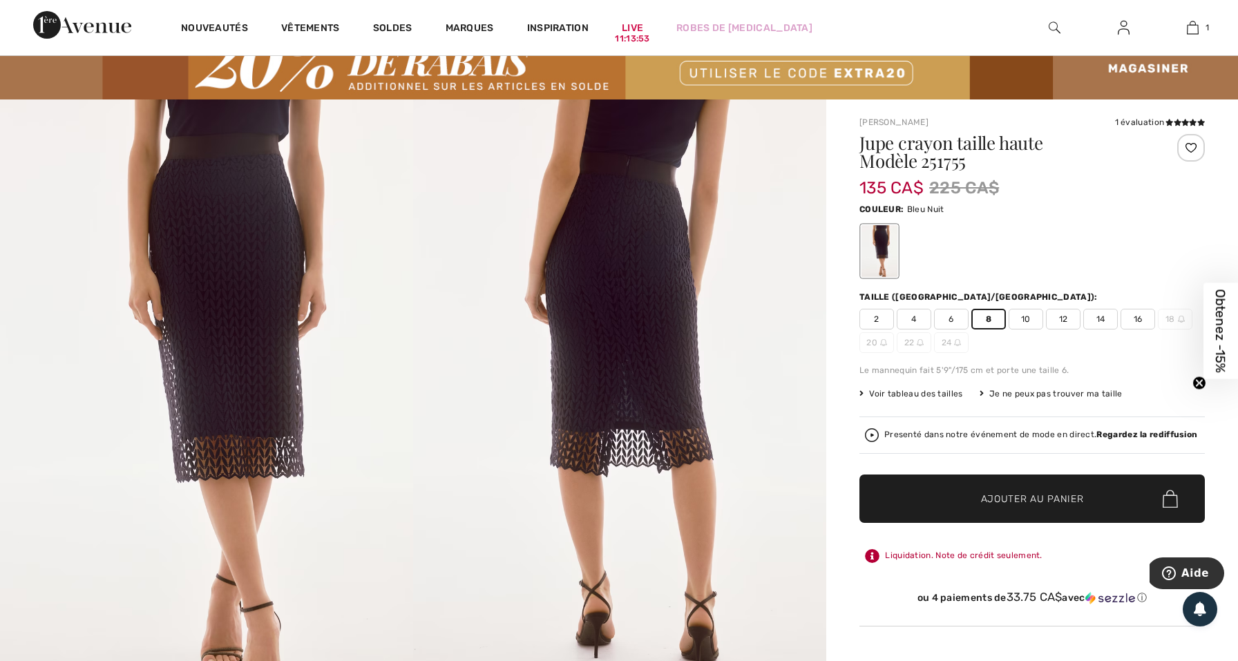
click at [956, 313] on span "6" at bounding box center [951, 319] width 35 height 21
click at [992, 319] on span "8" at bounding box center [989, 319] width 35 height 21
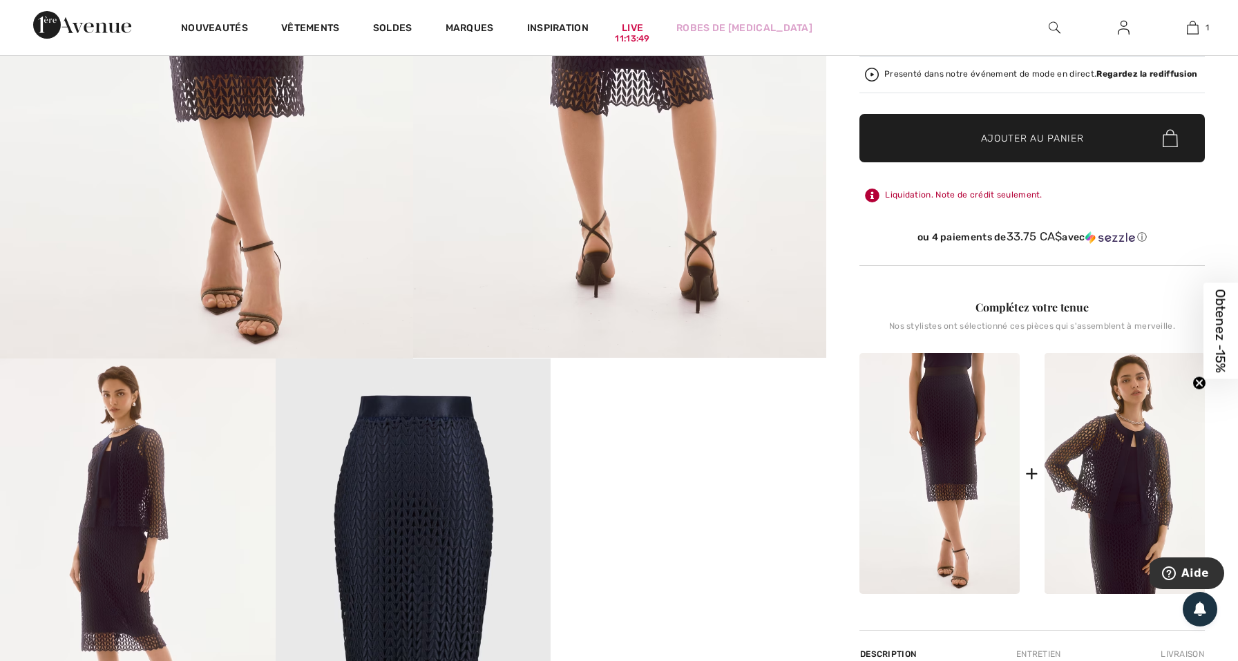
scroll to position [418, 0]
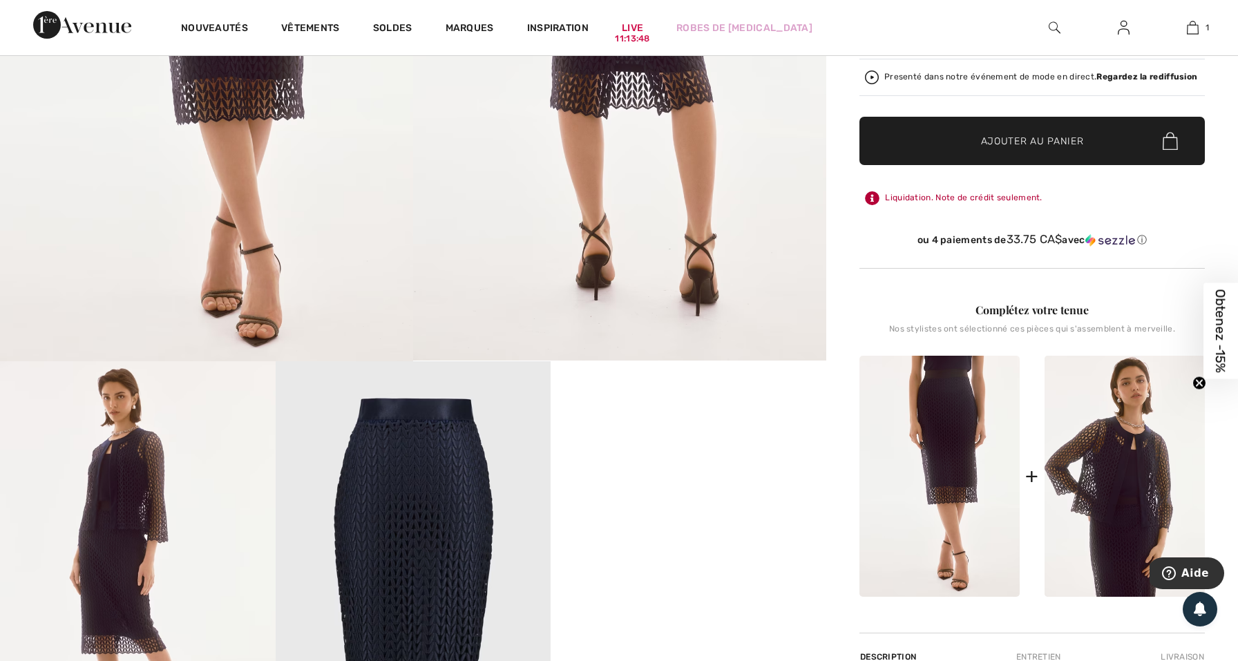
click at [992, 140] on span "Ajouter au panier" at bounding box center [1032, 141] width 103 height 15
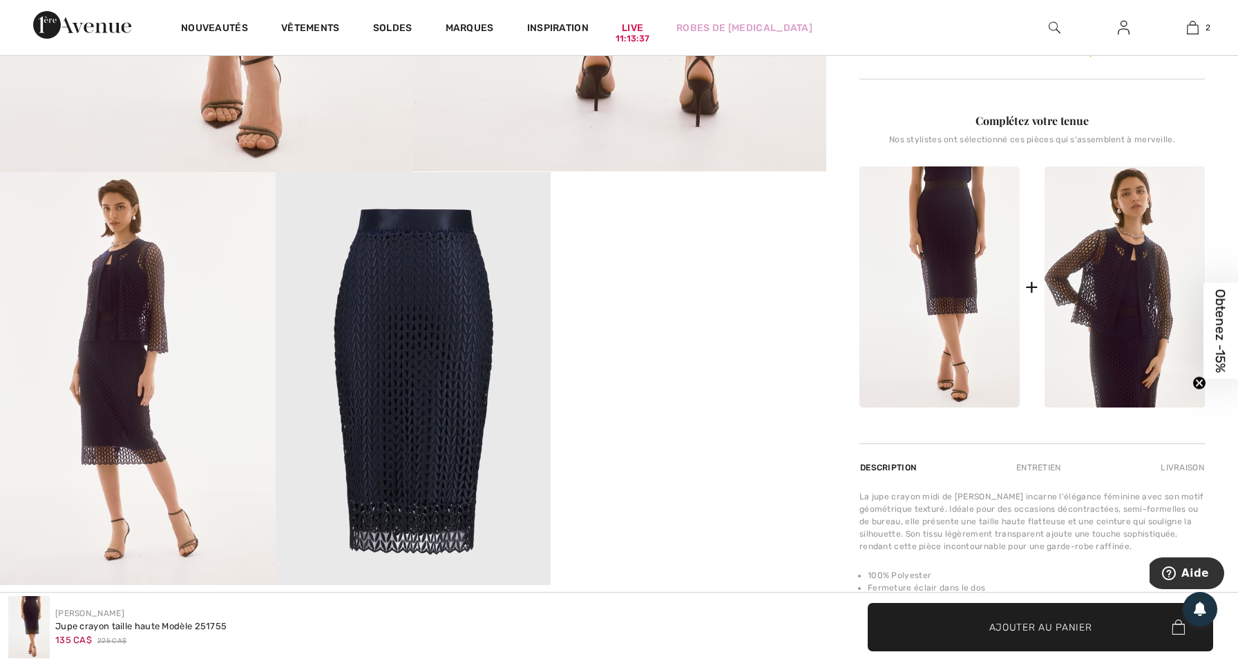
scroll to position [608, 0]
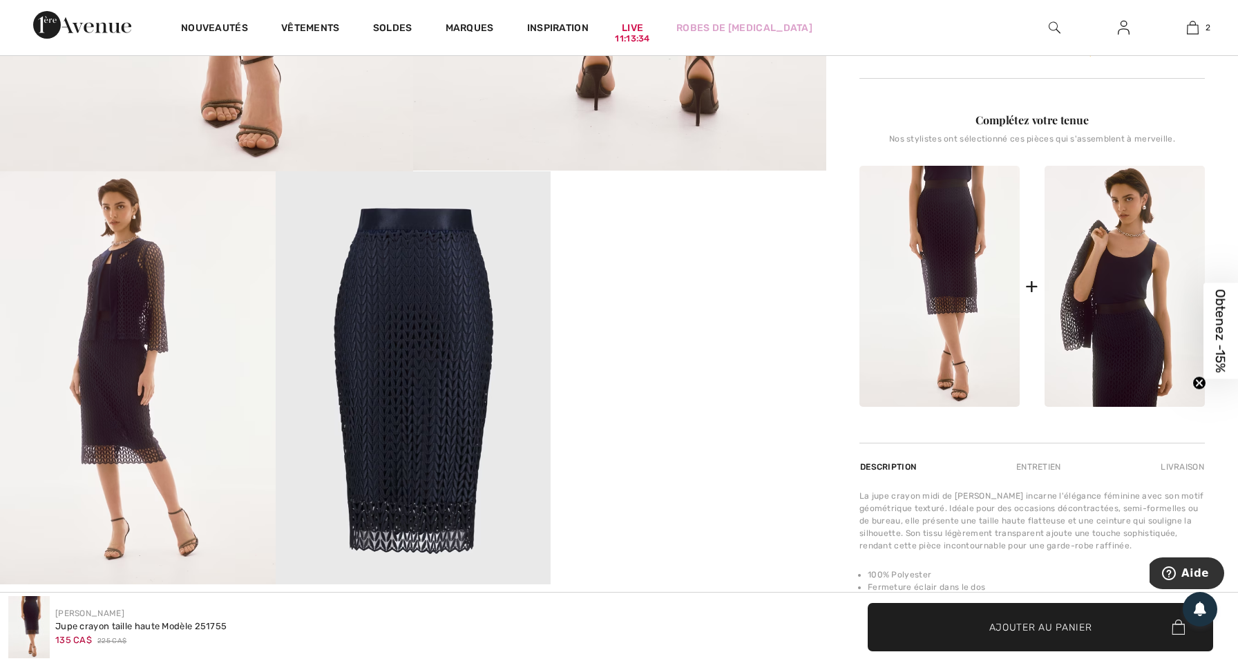
click at [1139, 296] on img at bounding box center [1125, 286] width 160 height 241
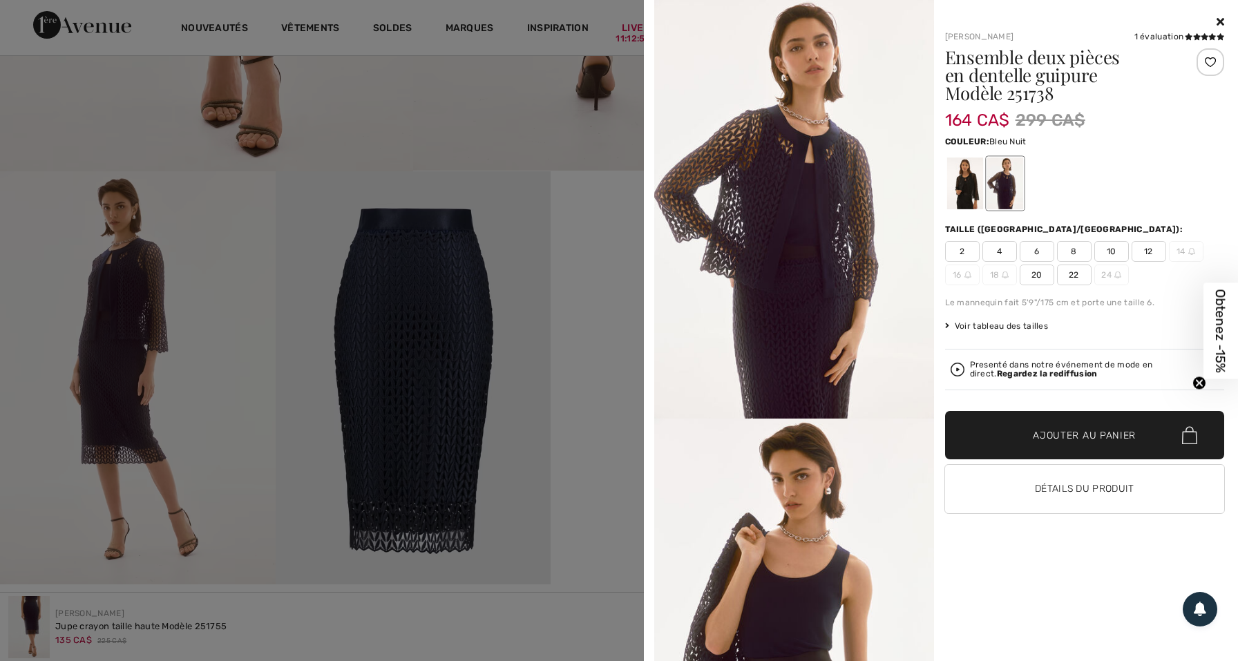
click at [830, 263] on img at bounding box center [794, 209] width 280 height 419
click at [803, 527] on img at bounding box center [794, 628] width 280 height 419
click at [1018, 61] on h1 "Ensemble deux pièces en dentelle guipure Modèle 251738" at bounding box center [1061, 75] width 233 height 54
click at [600, 319] on div at bounding box center [619, 330] width 1238 height 661
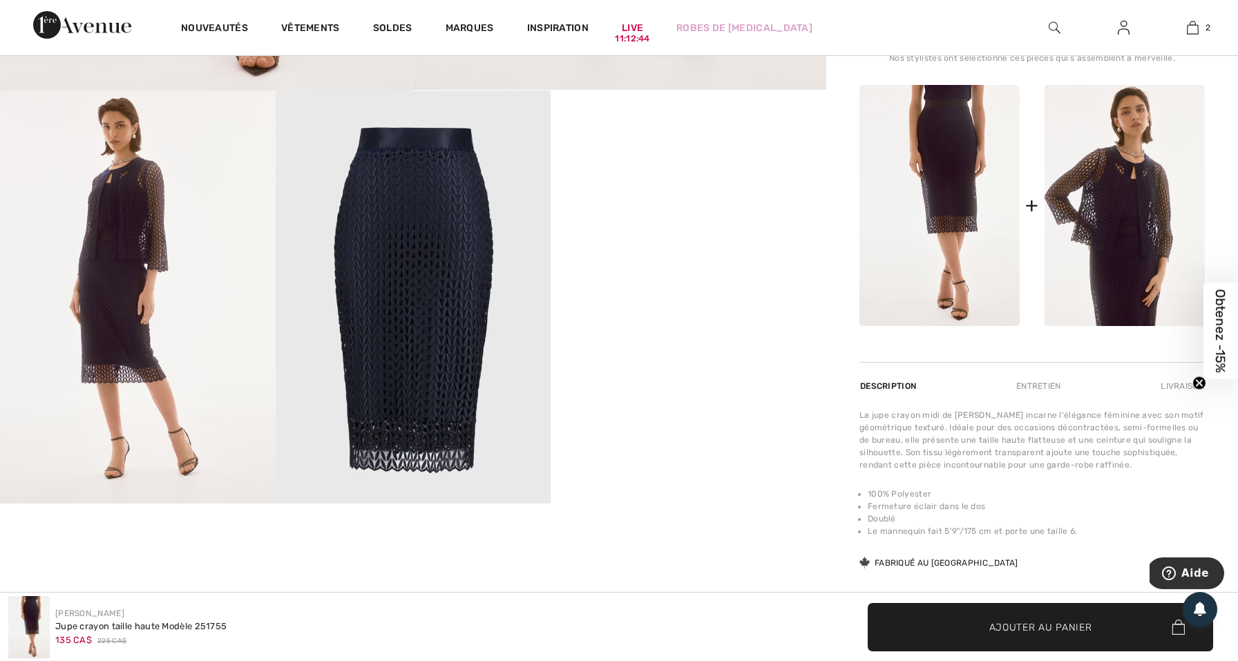
scroll to position [634, 0]
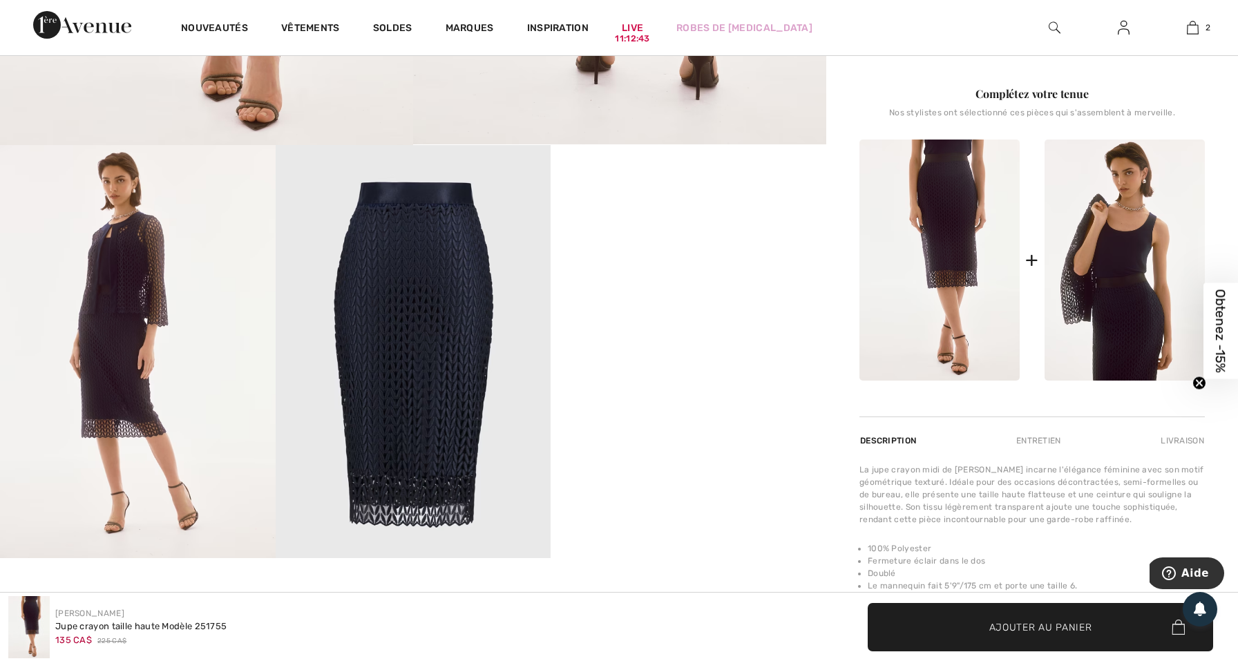
click at [1082, 266] on img at bounding box center [1125, 260] width 160 height 241
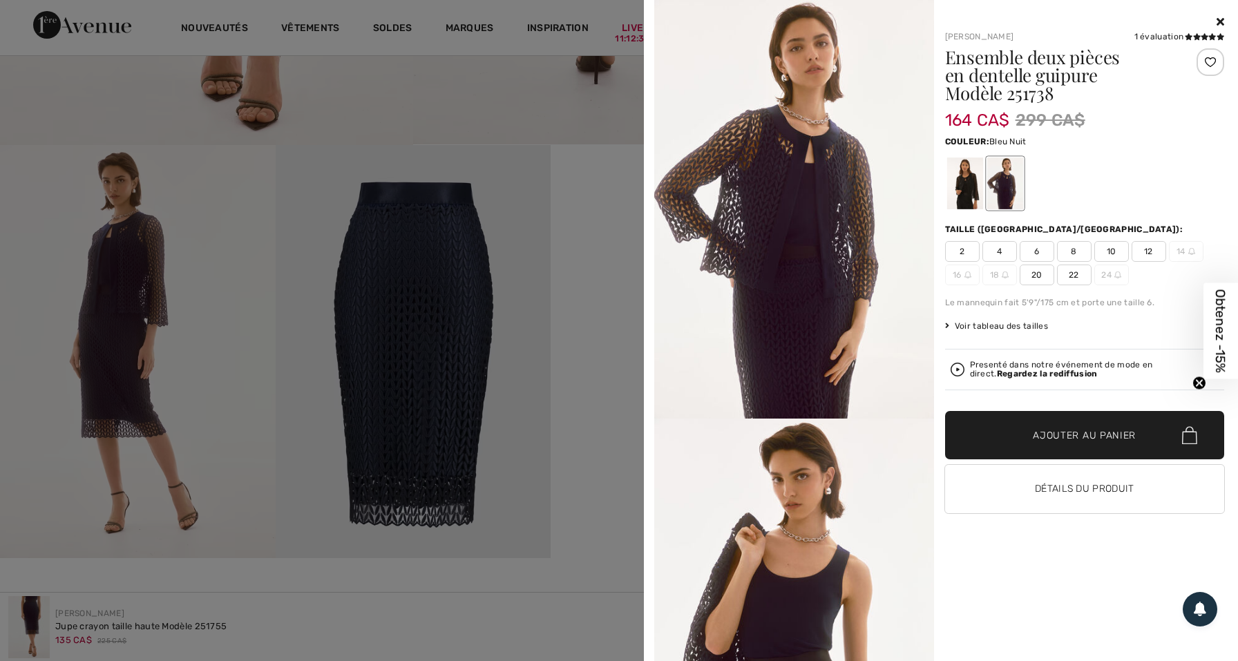
click at [1077, 63] on h1 "Ensemble deux pièces en dentelle guipure Modèle 251738" at bounding box center [1061, 75] width 233 height 54
click at [987, 159] on div at bounding box center [1005, 184] width 36 height 52
click at [817, 164] on img at bounding box center [794, 209] width 280 height 419
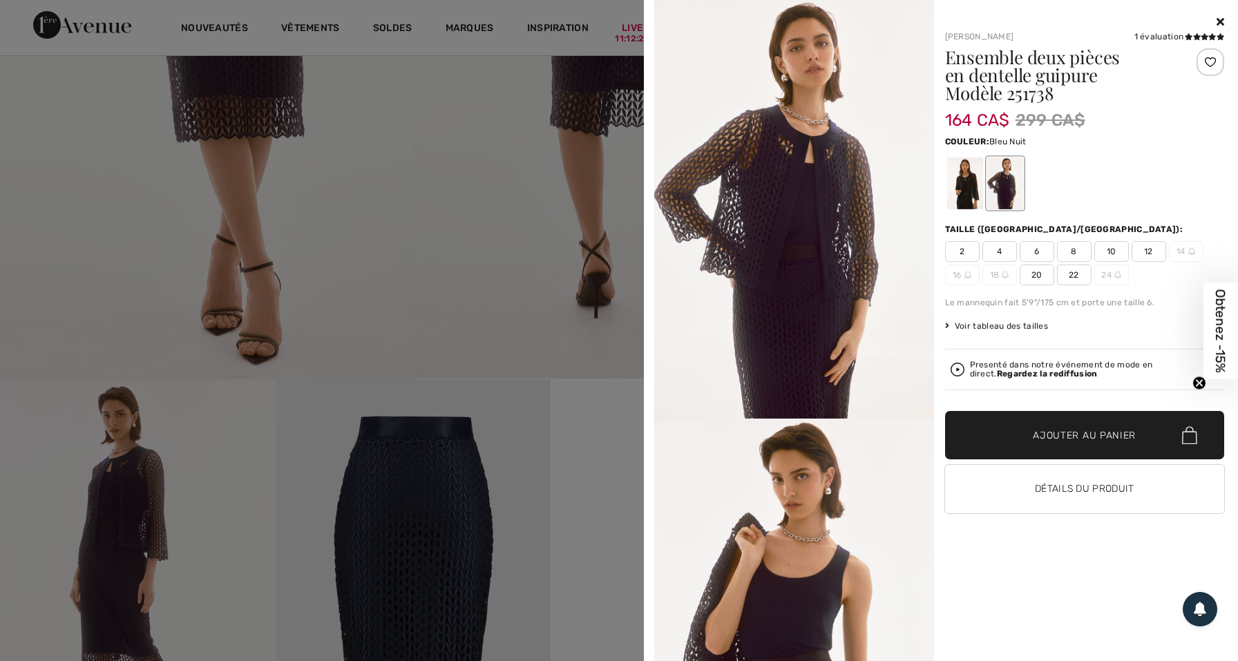
scroll to position [397, 0]
click at [513, 181] on div at bounding box center [619, 330] width 1238 height 661
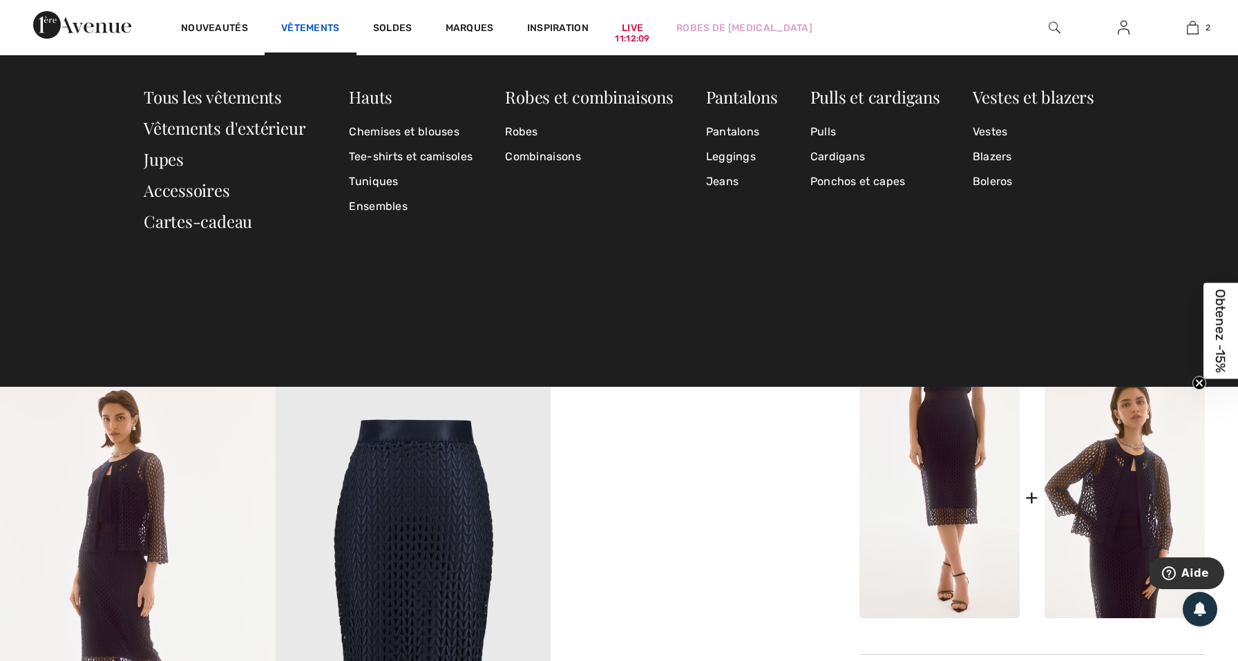
click at [323, 22] on link "Vêtements" at bounding box center [310, 29] width 59 height 15
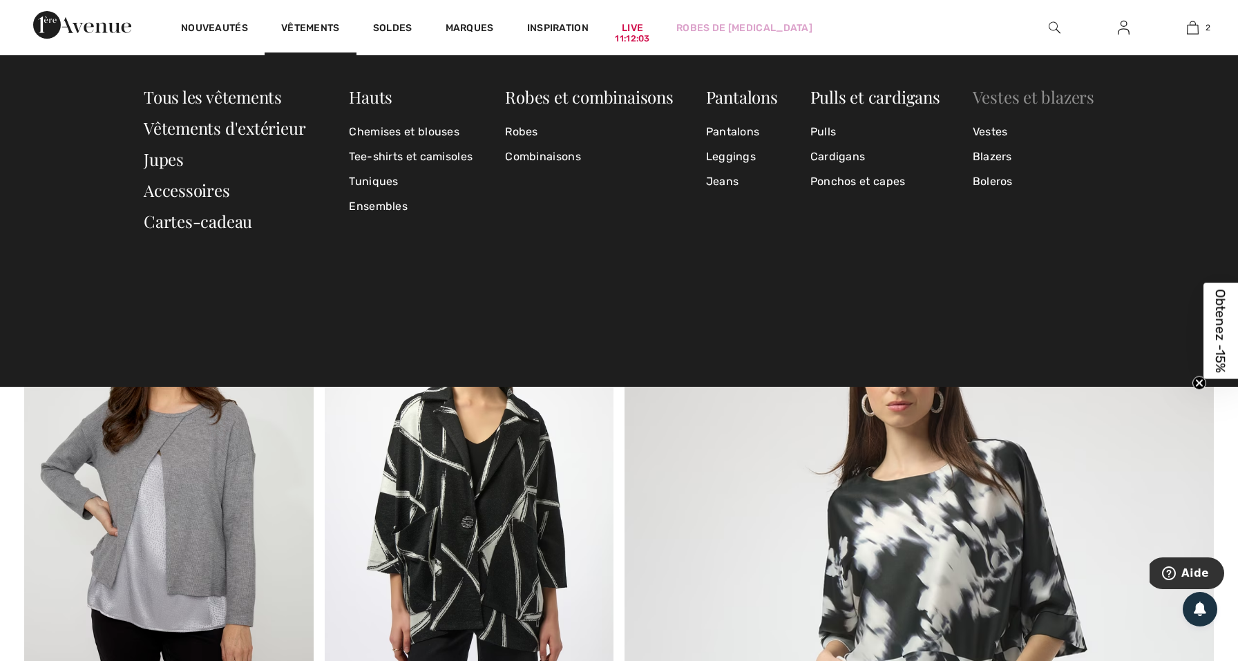
click at [1001, 104] on link "Vestes et blazers" at bounding box center [1034, 97] width 122 height 22
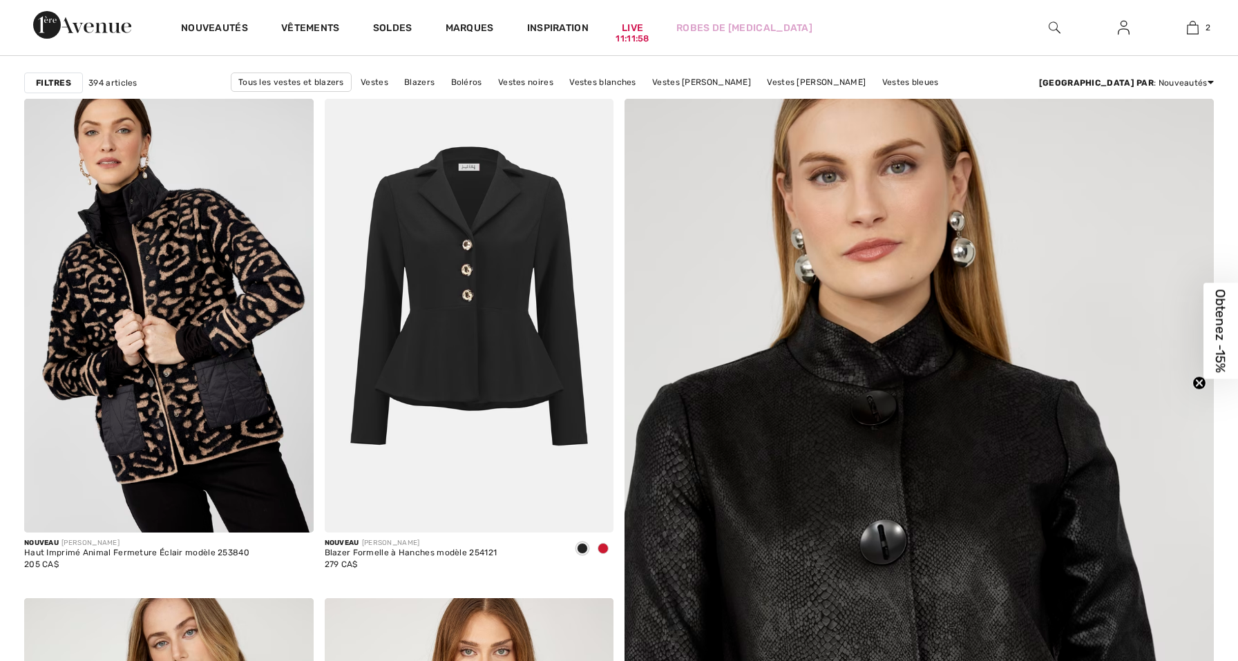
checkbox input "true"
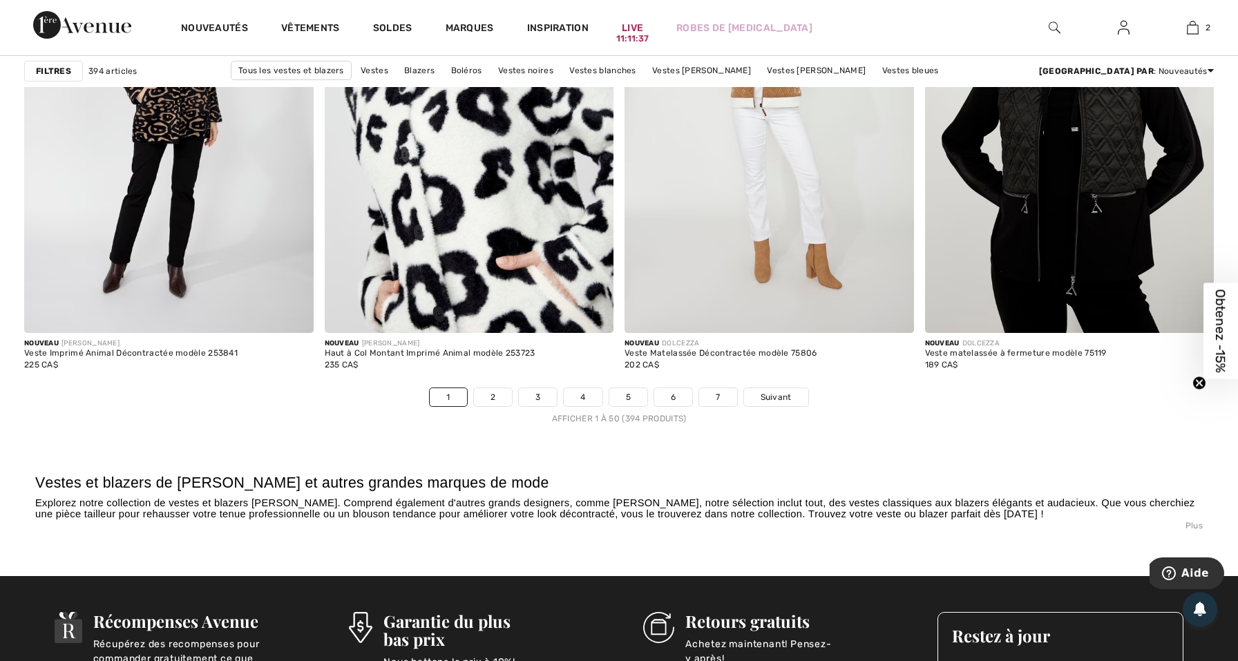
scroll to position [7510, 0]
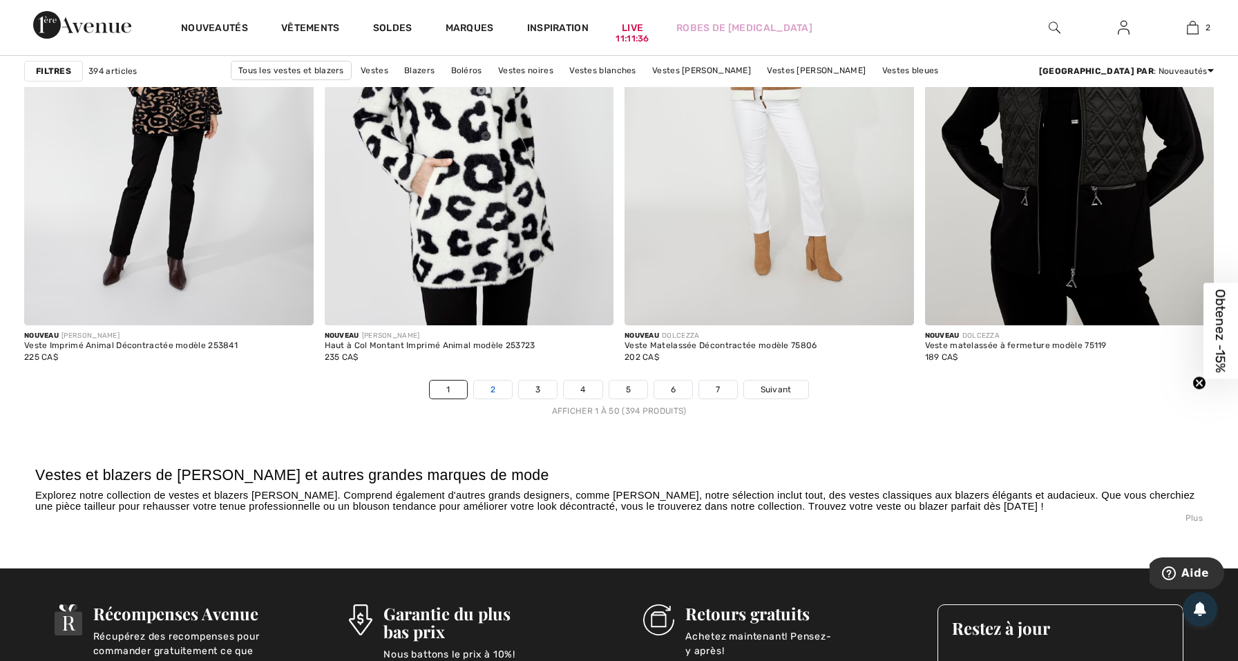
click at [498, 392] on link "2" at bounding box center [493, 390] width 38 height 18
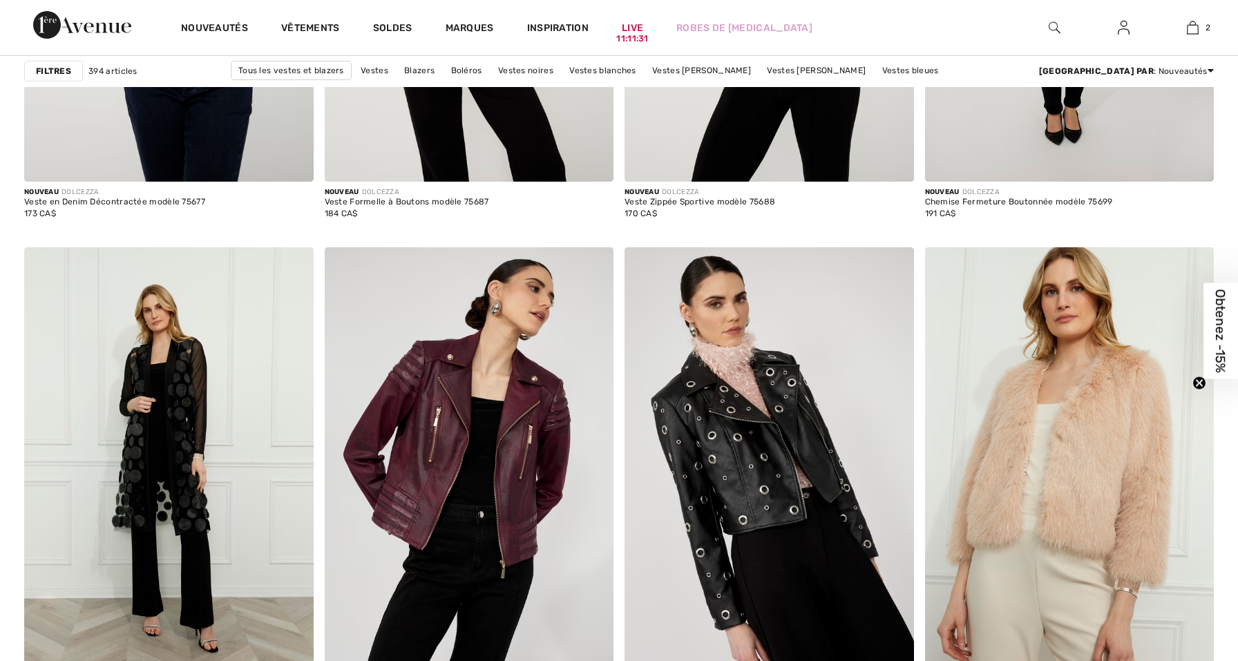
checkbox input "true"
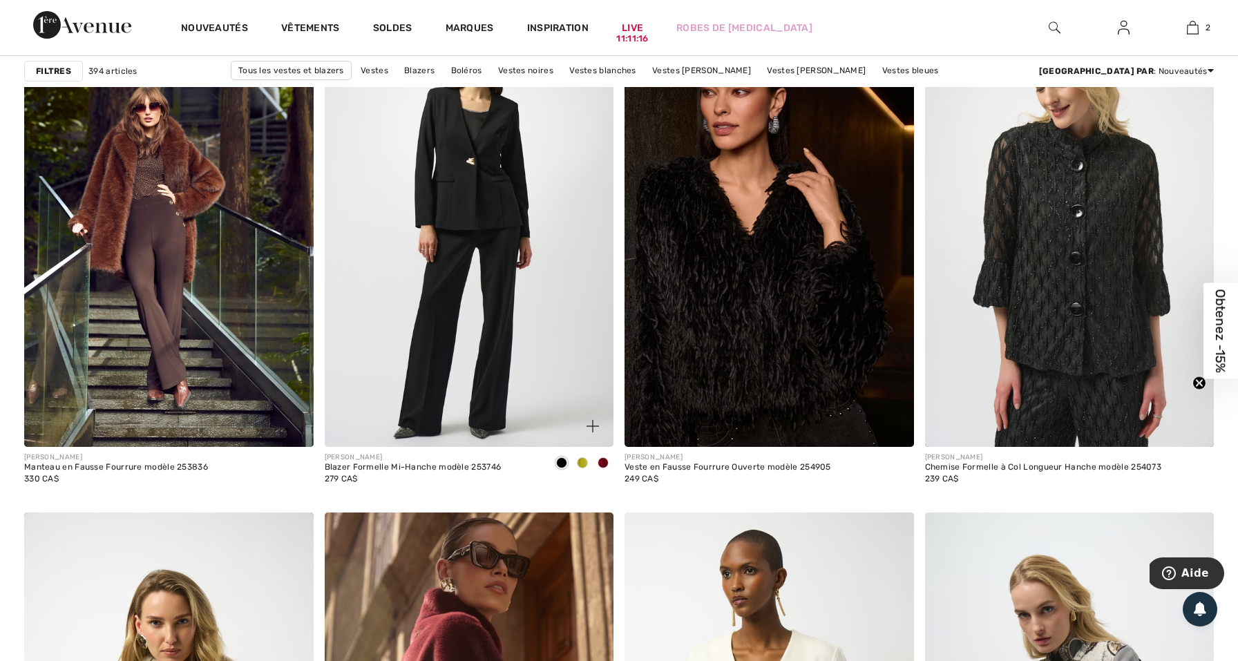
scroll to position [5116, 0]
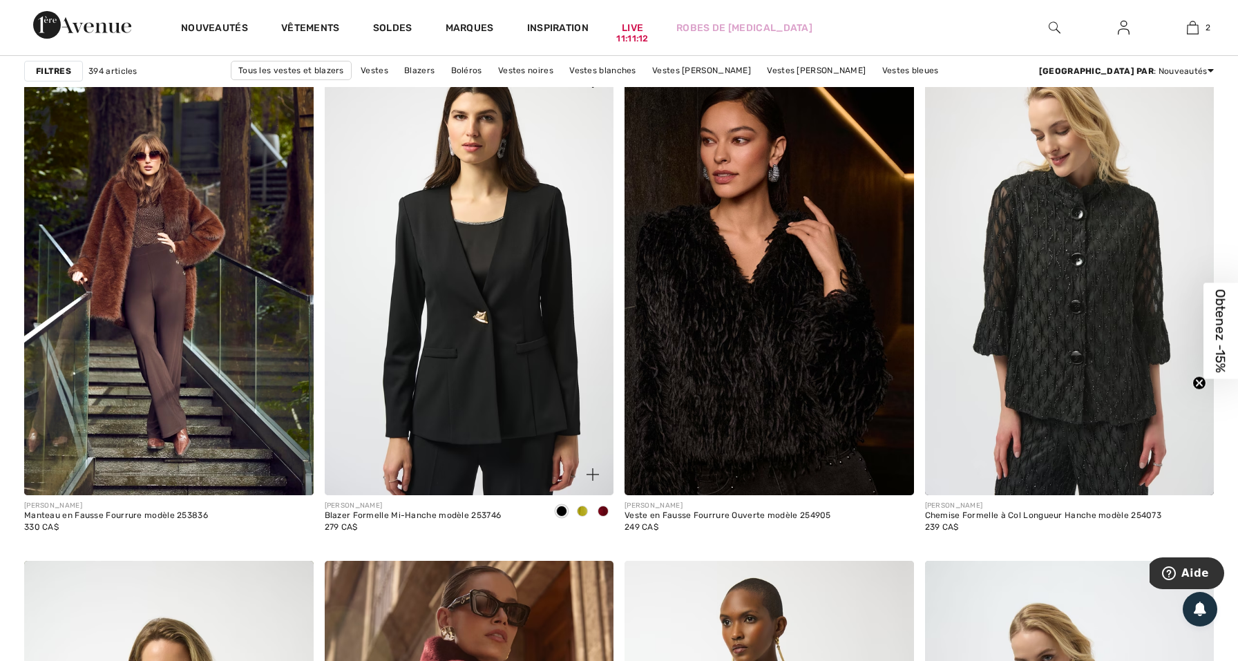
click at [582, 507] on span at bounding box center [582, 511] width 11 height 11
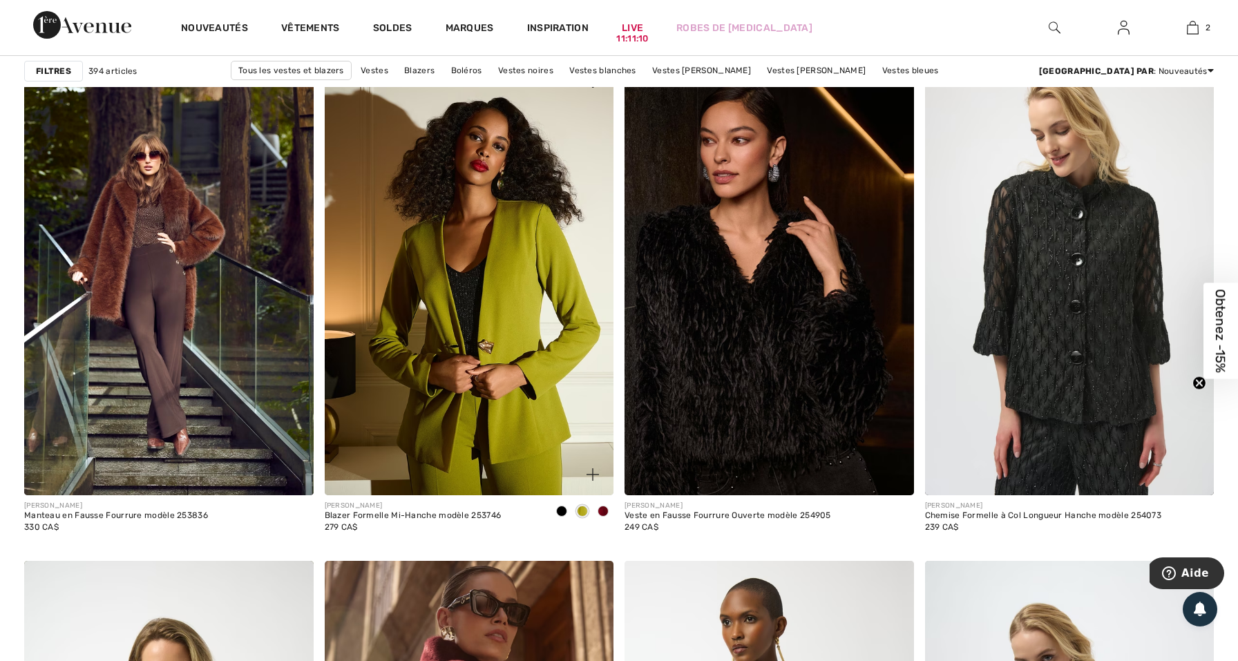
click at [604, 508] on span at bounding box center [603, 511] width 11 height 11
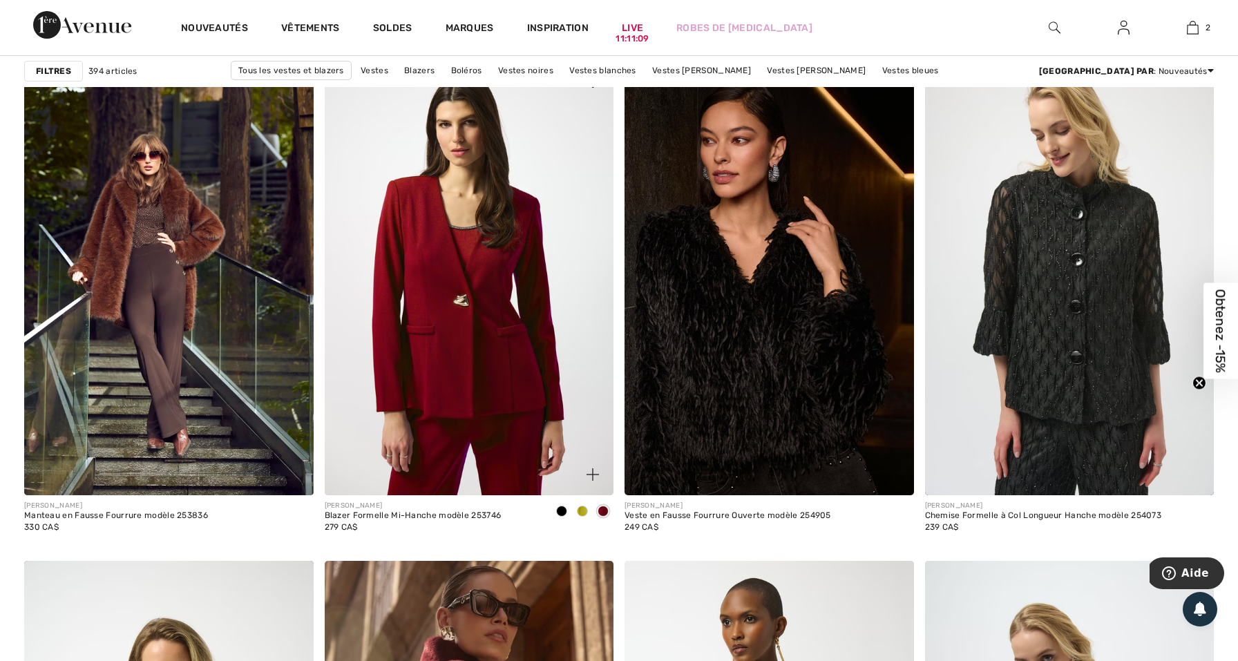
click at [586, 515] on span at bounding box center [582, 511] width 11 height 11
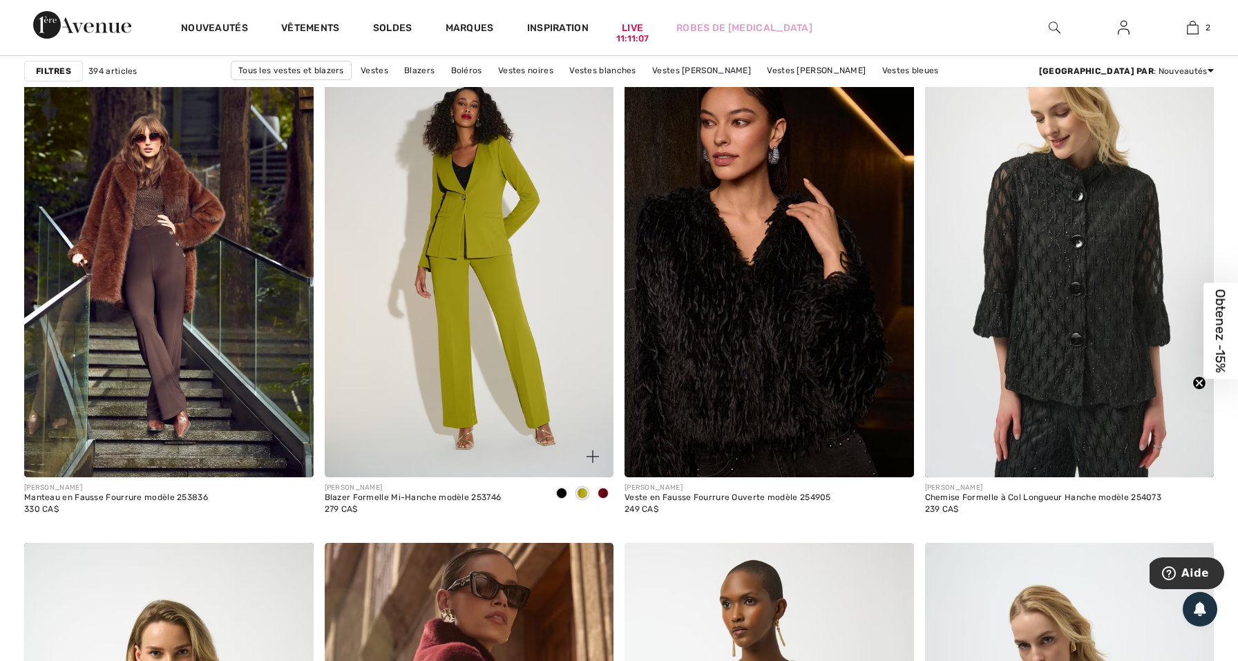
scroll to position [5127, 0]
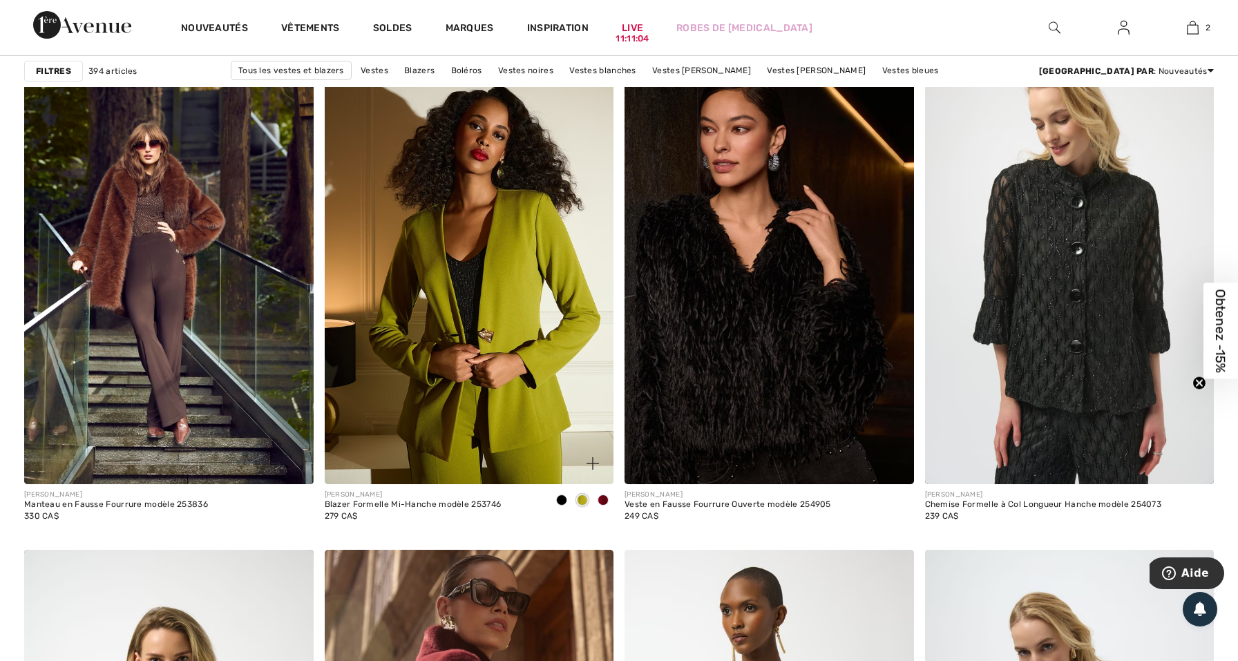
click at [560, 497] on span at bounding box center [561, 500] width 11 height 11
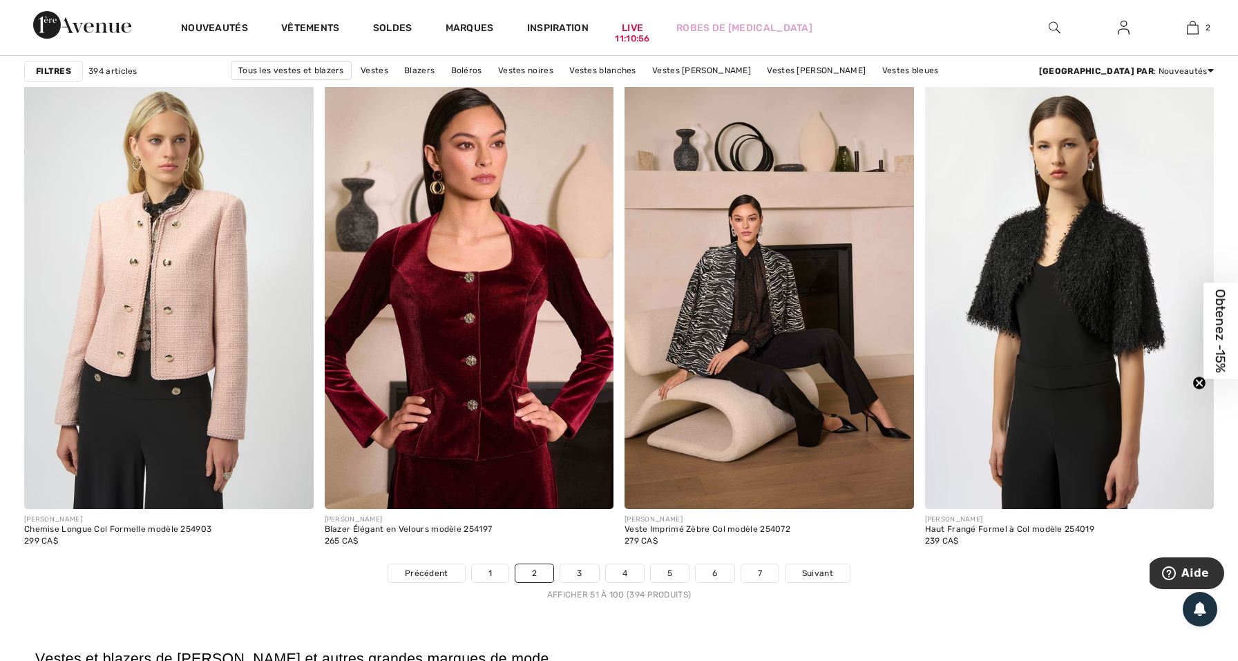
scroll to position [7354, 0]
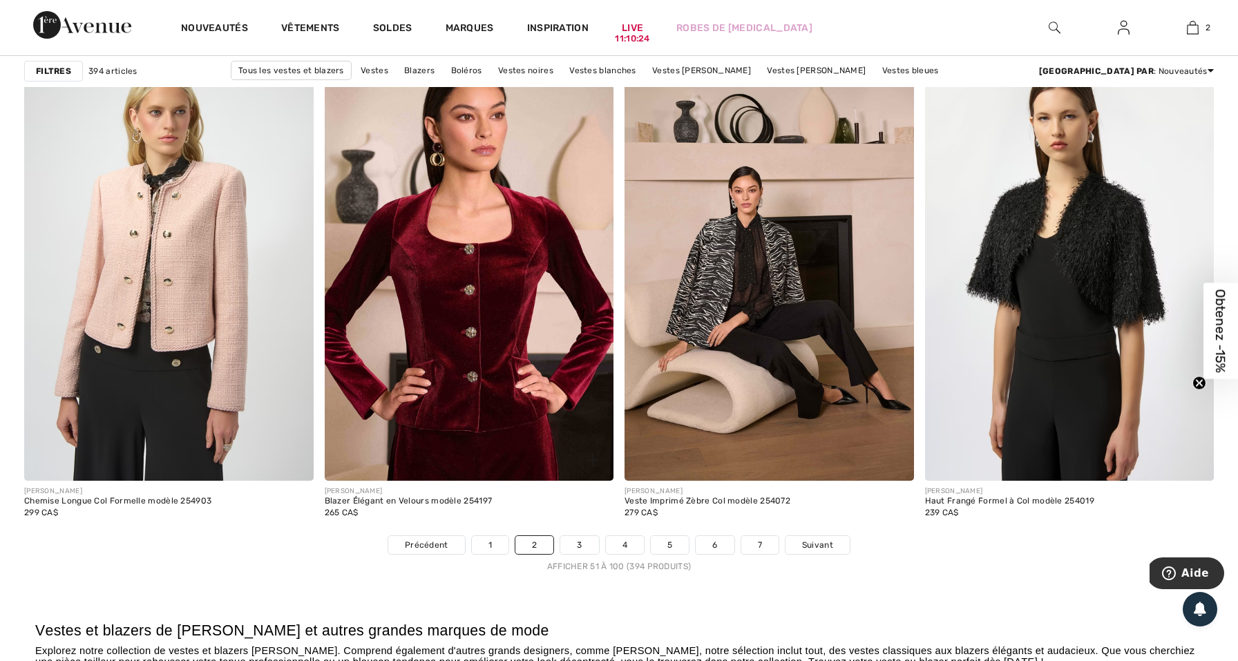
click at [552, 529] on div "JOSEPH RIBKOFF Blazer Élégant en Velours modèle 254197 265 CA$" at bounding box center [470, 508] width 290 height 55
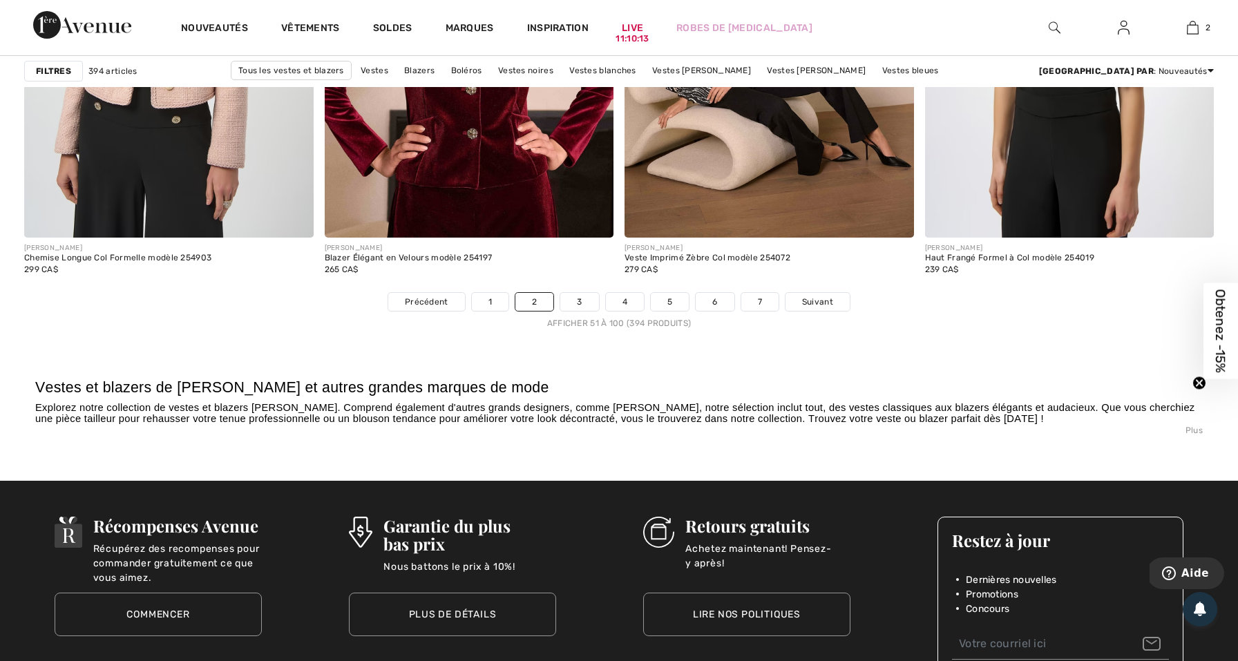
scroll to position [7527, 0]
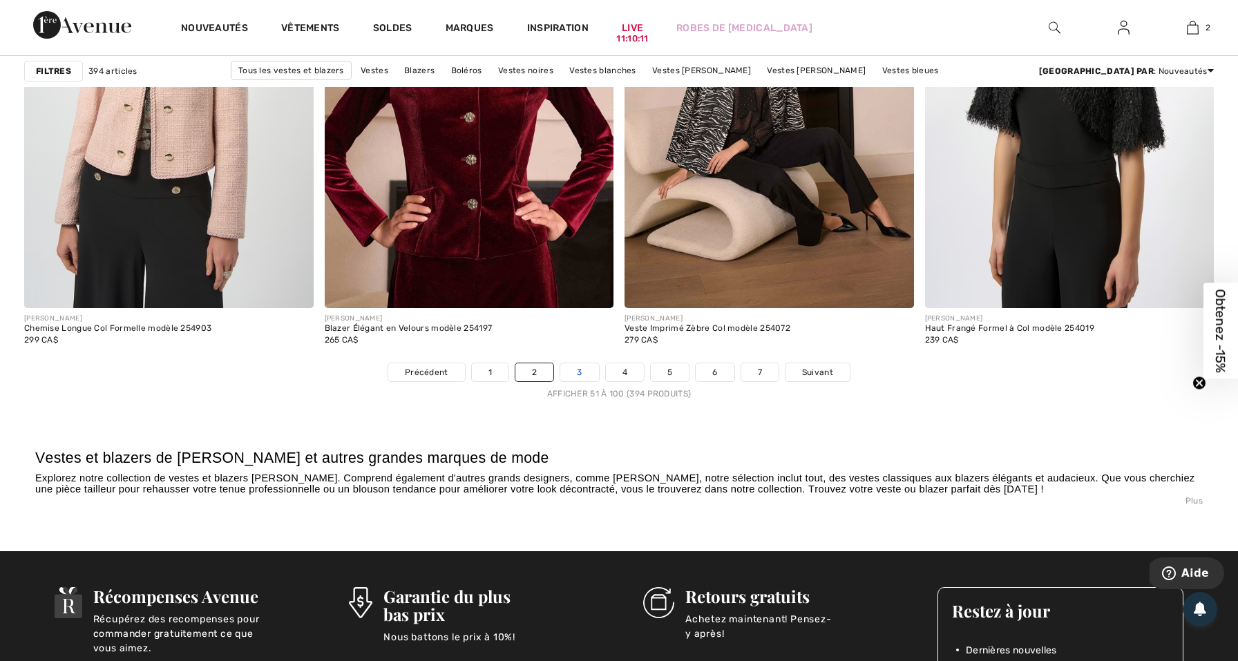
click at [578, 377] on link "3" at bounding box center [579, 372] width 38 height 18
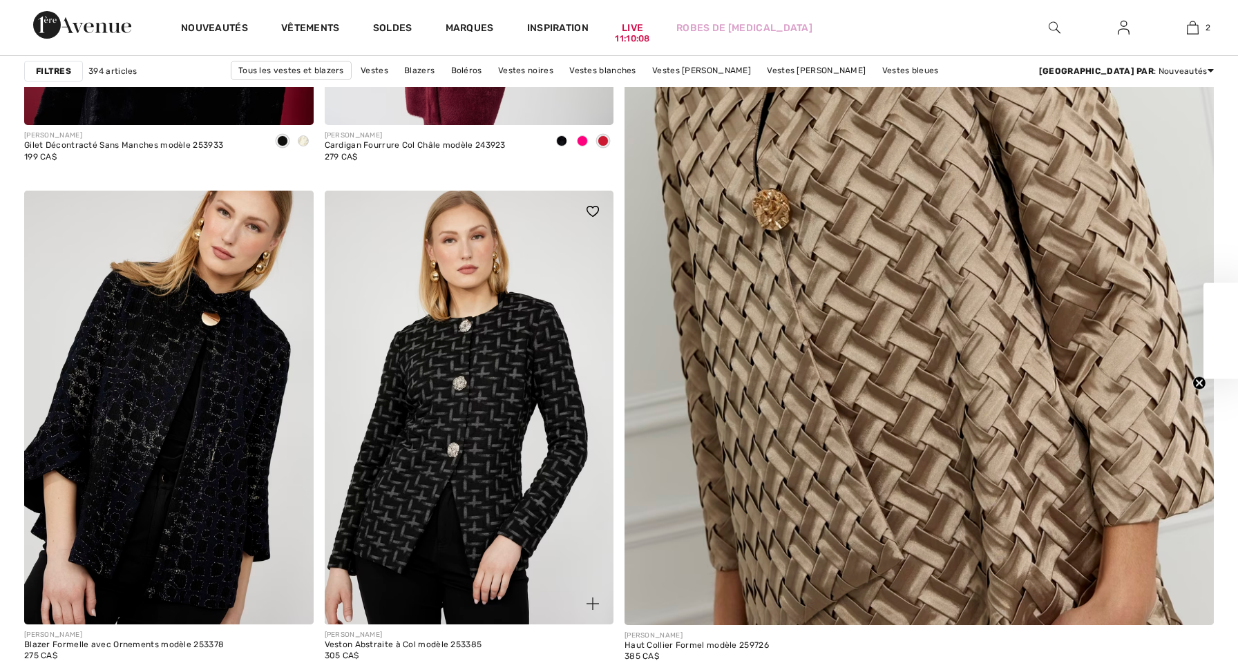
checkbox input "true"
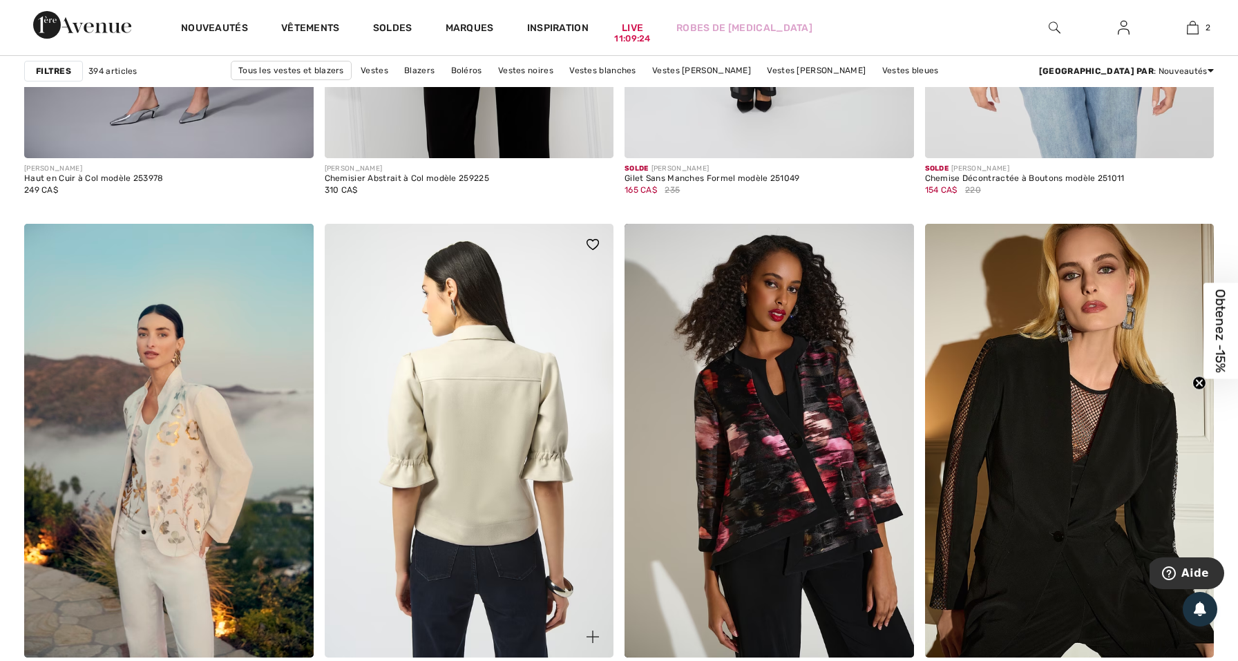
scroll to position [7175, 0]
